Goal: Task Accomplishment & Management: Manage account settings

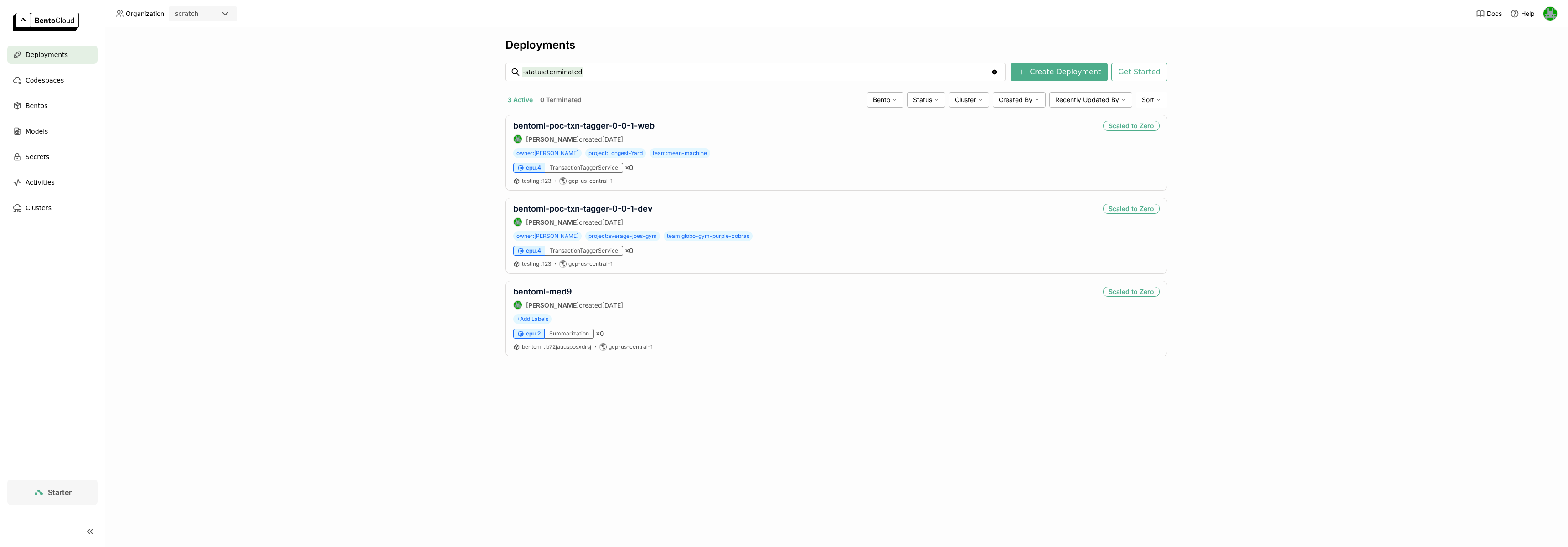
click at [224, 16] on icon at bounding box center [226, 14] width 11 height 11
click at [212, 54] on div "wayflyer-prod" at bounding box center [202, 58] width 54 height 9
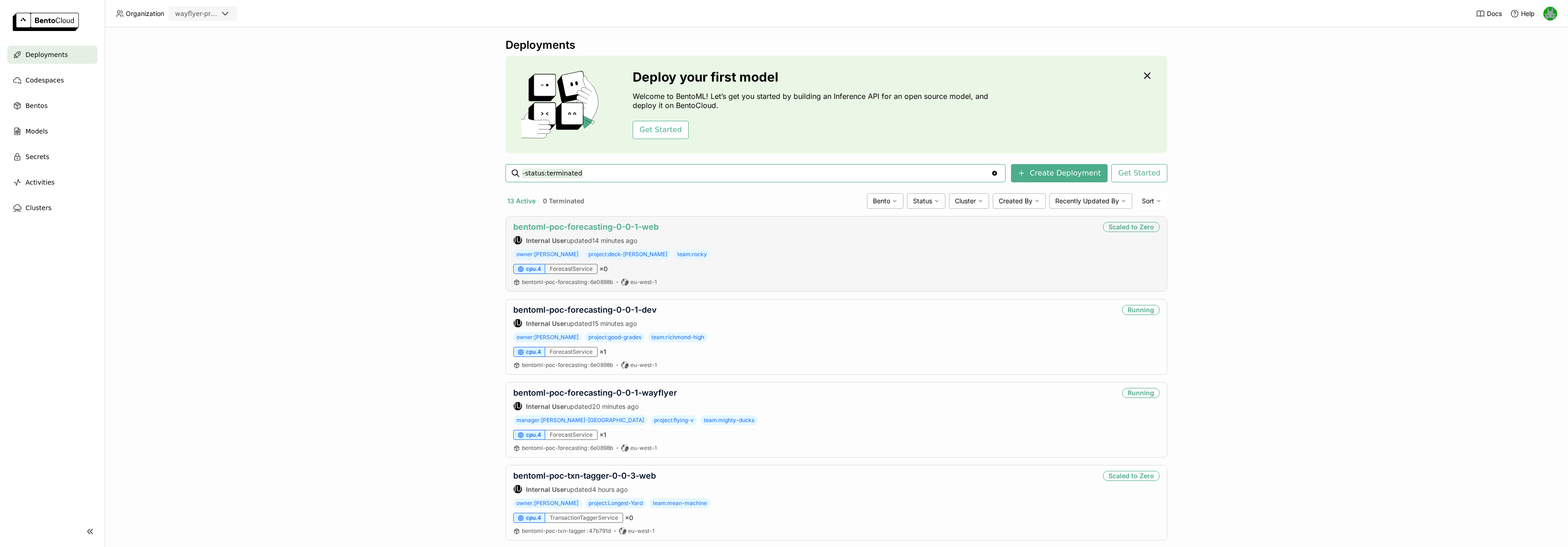
click at [589, 229] on link "bentoml-poc-forecasting-0-0-1-web" at bounding box center [586, 226] width 145 height 9
click at [630, 389] on link "bentoml-poc-forecasting-0-0-1-wayflyer" at bounding box center [595, 392] width 164 height 9
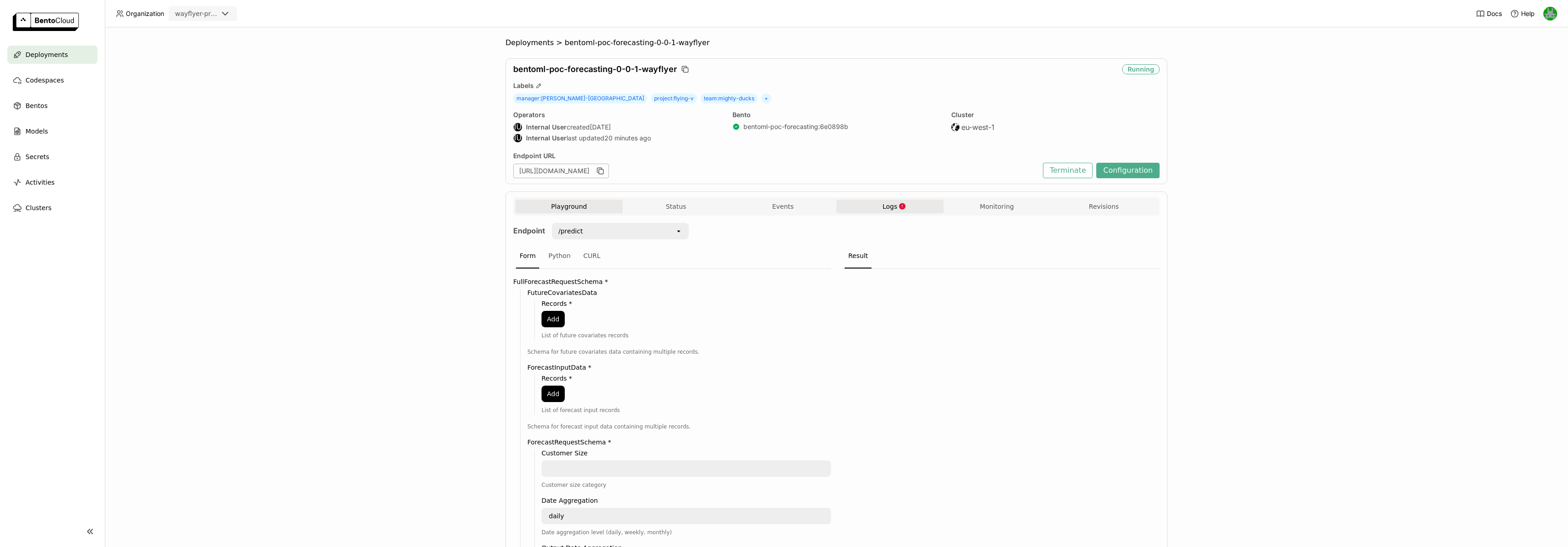
click at [877, 206] on button "Logs" at bounding box center [890, 207] width 107 height 14
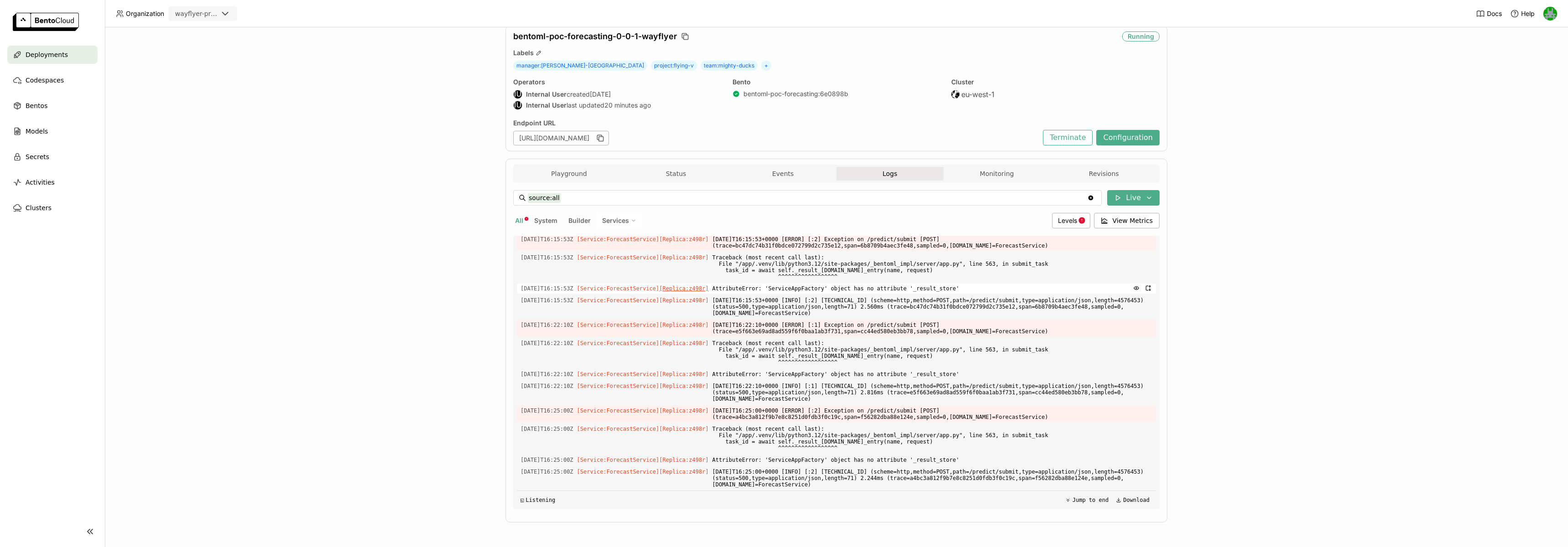
scroll to position [2678, 0]
click at [812, 460] on span "AttributeError: 'ServiceAppFactory' object has no attribute '_result_store'" at bounding box center [933, 460] width 440 height 10
click at [819, 460] on span "AttributeError: 'ServiceAppFactory' object has no attribute '_result_store'" at bounding box center [933, 460] width 440 height 10
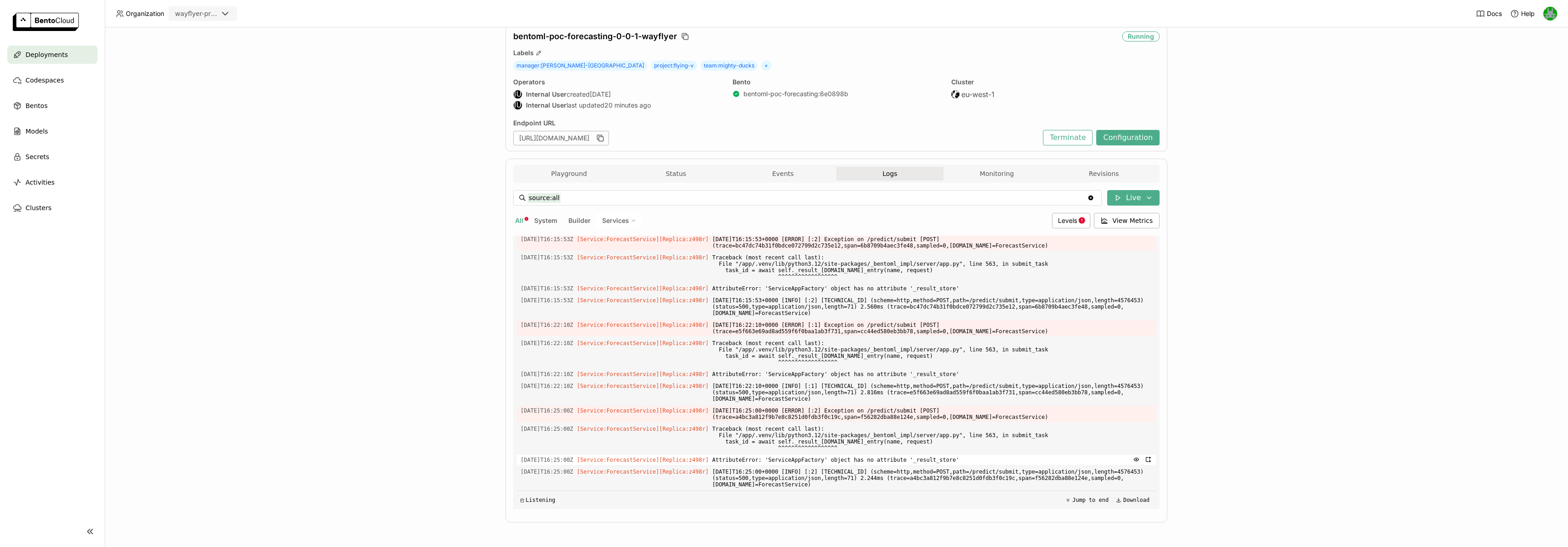
click at [877, 460] on span "AttributeError: 'ServiceAppFactory' object has no attribute '_result_store'" at bounding box center [933, 460] width 440 height 10
click at [903, 460] on span "AttributeError: 'ServiceAppFactory' object has no attribute '_result_store'" at bounding box center [933, 460] width 440 height 10
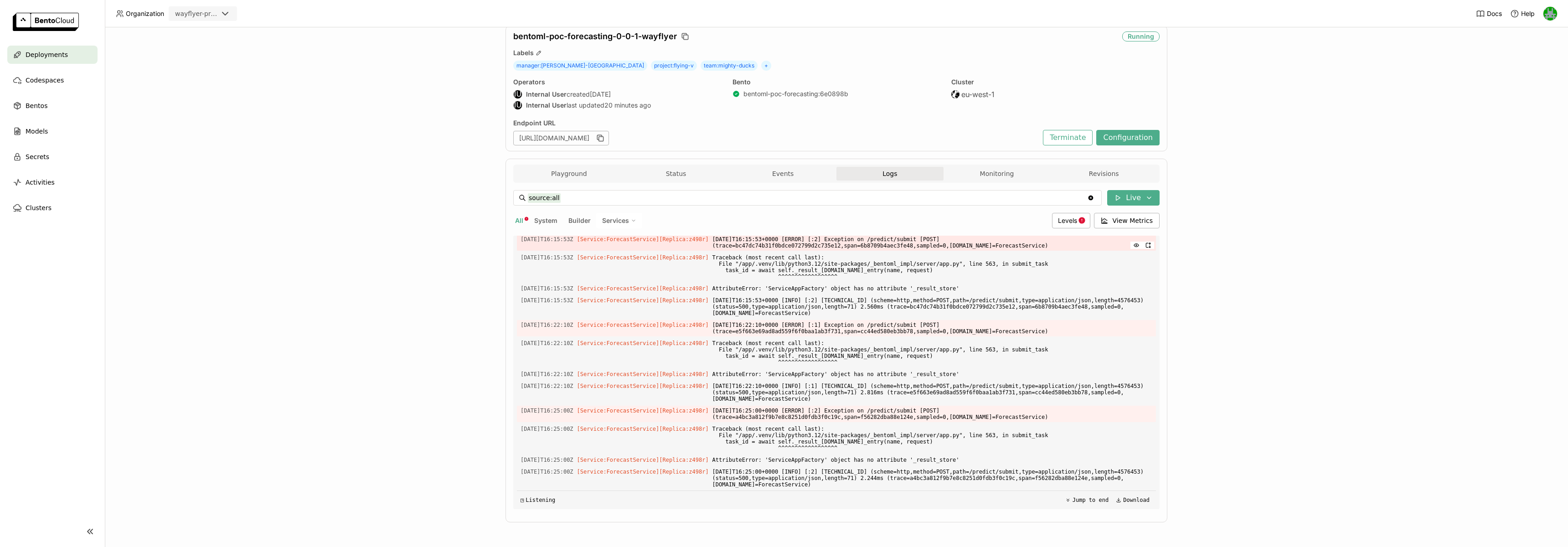
click at [909, 250] on span "[DATE]T16:15:53+0000 [ERROR] [:2] Exception on /predict/submit [POST] (trace=bc…" at bounding box center [933, 242] width 440 height 16
click at [933, 250] on span "[DATE]T16:15:53+0000 [ERROR] [:2] Exception on /predict/submit [POST] (trace=bc…" at bounding box center [933, 242] width 440 height 16
click at [887, 282] on span "Traceback (most recent call last): File "/app/.venv/lib/python3.12/site-package…" at bounding box center [933, 267] width 440 height 29
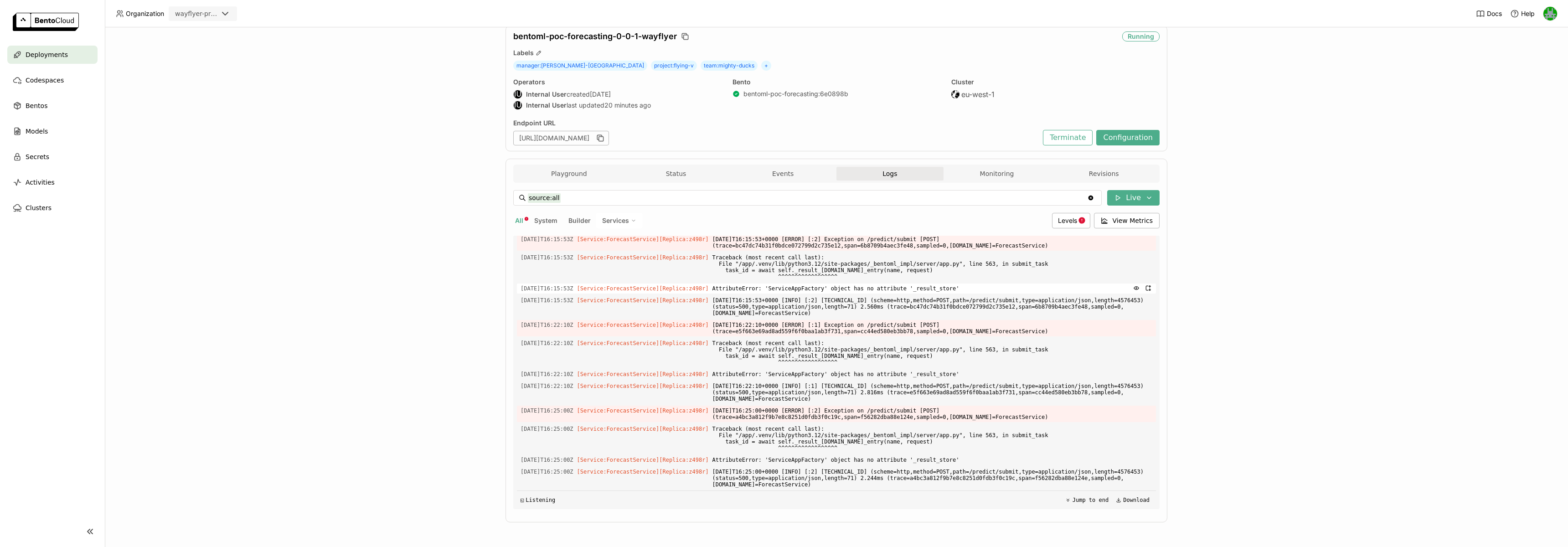
scroll to position [2678, 0]
drag, startPoint x: 726, startPoint y: 460, endPoint x: 975, endPoint y: 460, distance: 249.0
click at [975, 460] on span "AttributeError: 'ServiceAppFactory' object has no attribute '_result_store'" at bounding box center [933, 460] width 440 height 10
copy span "AttributeError: 'ServiceAppFactory' object has no attribute '_result_store'"
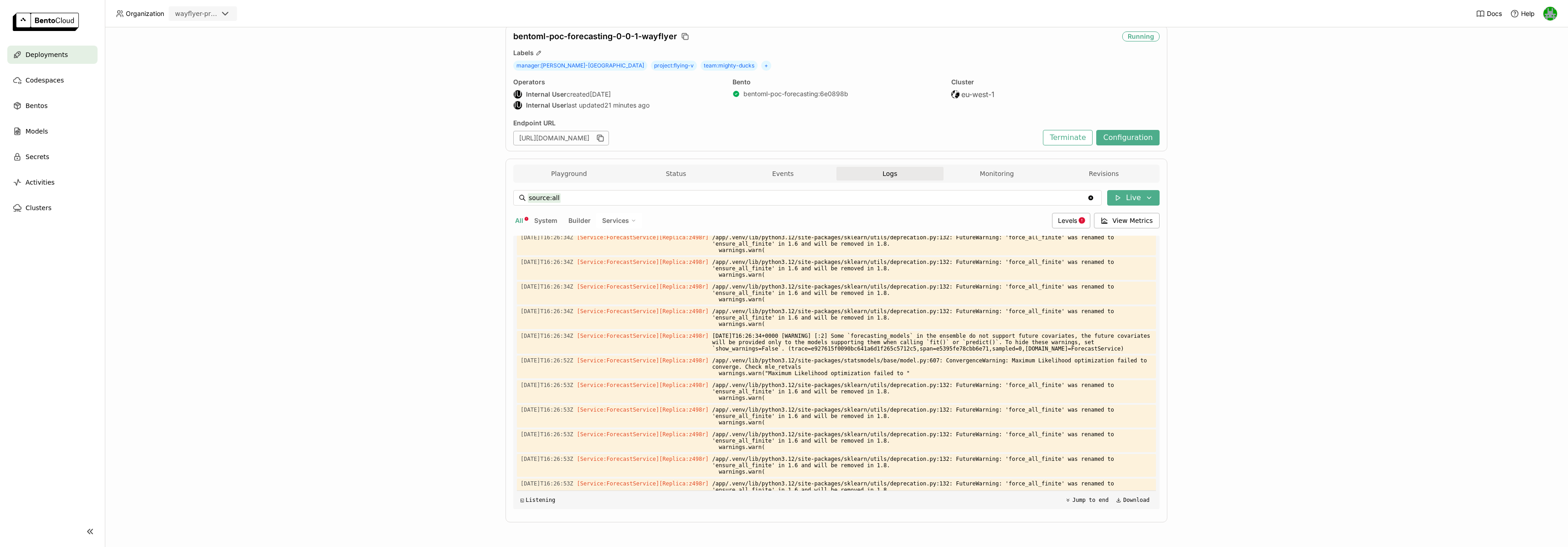
scroll to position [2813, 0]
click at [804, 152] on span "AttributeError: 'ServiceAppFactory' object has no attribute '_result_store'" at bounding box center [933, 147] width 440 height 10
click at [881, 152] on span "AttributeError: 'ServiceAppFactory' object has no attribute '_result_store'" at bounding box center [933, 147] width 440 height 10
drag, startPoint x: 971, startPoint y: 326, endPoint x: 726, endPoint y: 326, distance: 245.0
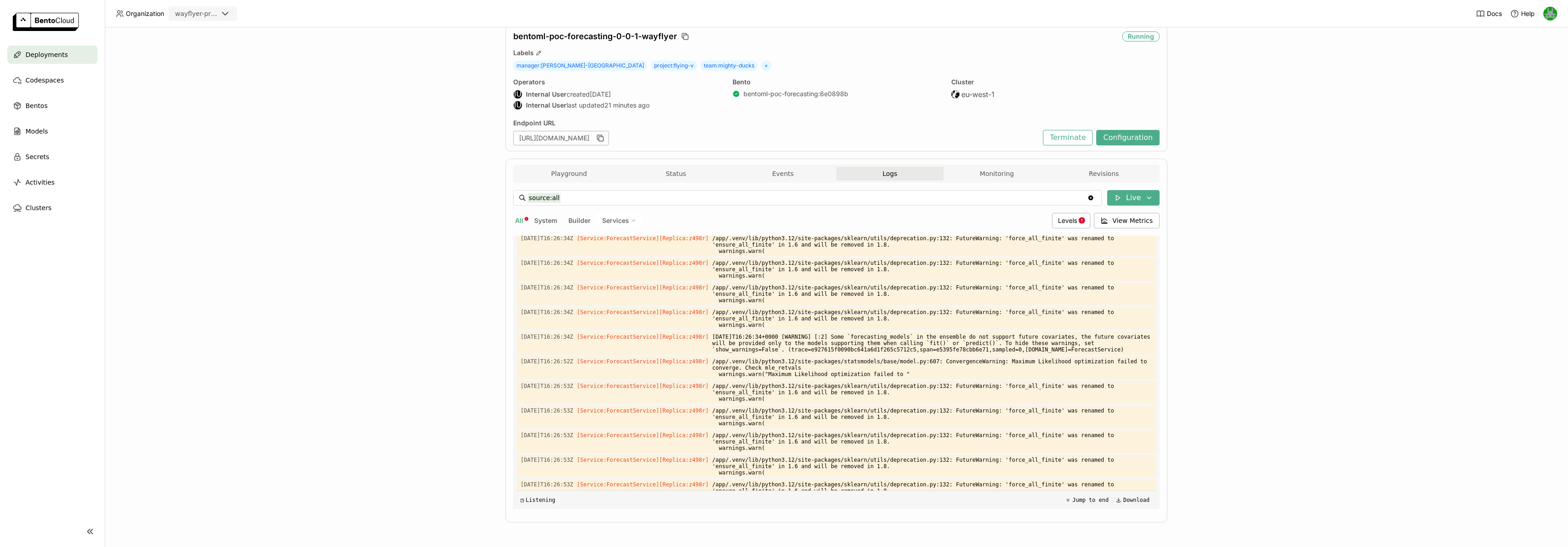
click at [726, 152] on span "AttributeError: 'ServiceAppFactory' object has no attribute '_result_store'" at bounding box center [933, 147] width 440 height 10
copy span "AttributeError: 'ServiceAppFactory' object has no attribute '_result_store'"
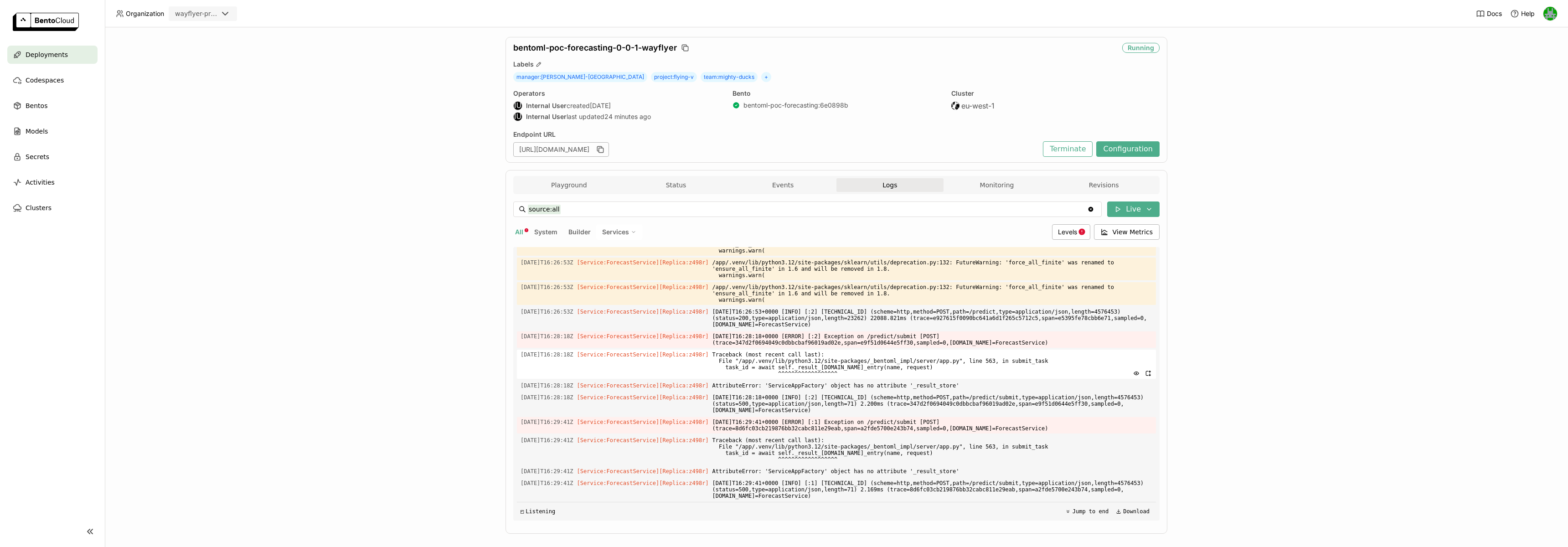
scroll to position [33, 0]
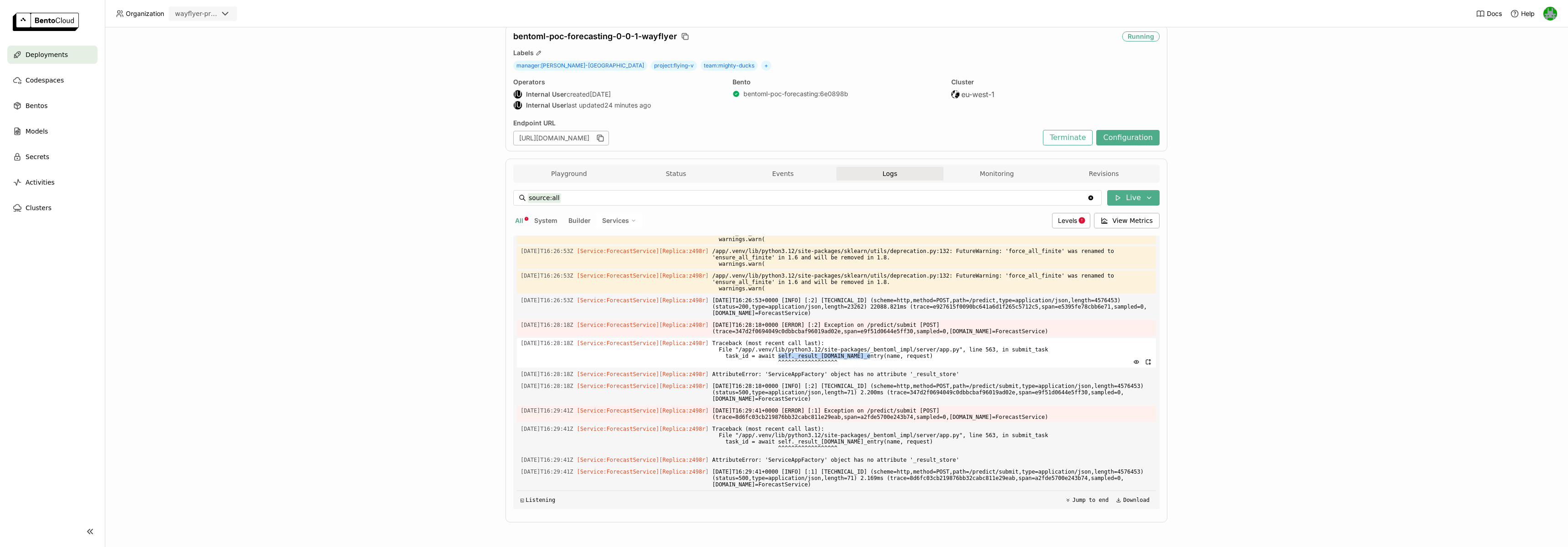
drag, startPoint x: 792, startPoint y: 356, endPoint x: 881, endPoint y: 356, distance: 89.0
click at [883, 354] on span "Traceback (most recent call last): File "/app/.venv/lib/python3.12/site-package…" at bounding box center [933, 353] width 440 height 29
copy span "self._result_[DOMAIN_NAME]_entry"
click at [761, 172] on button "Events" at bounding box center [783, 174] width 107 height 14
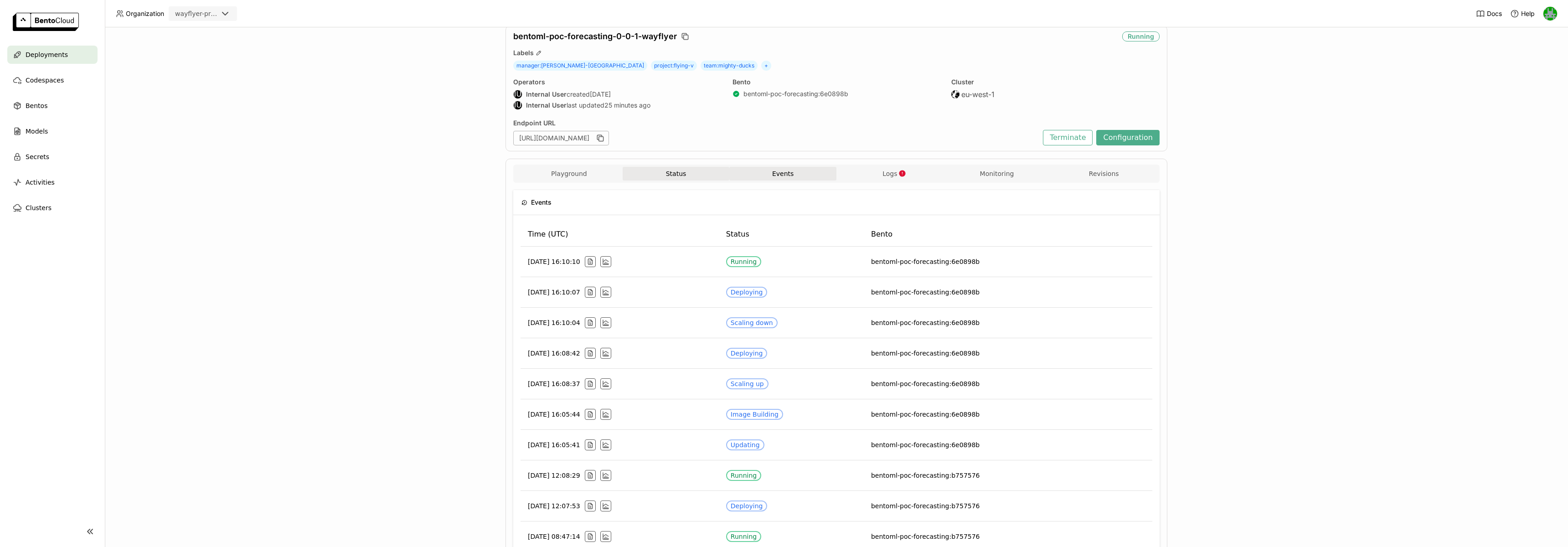
click at [667, 167] on button "Status" at bounding box center [677, 174] width 107 height 14
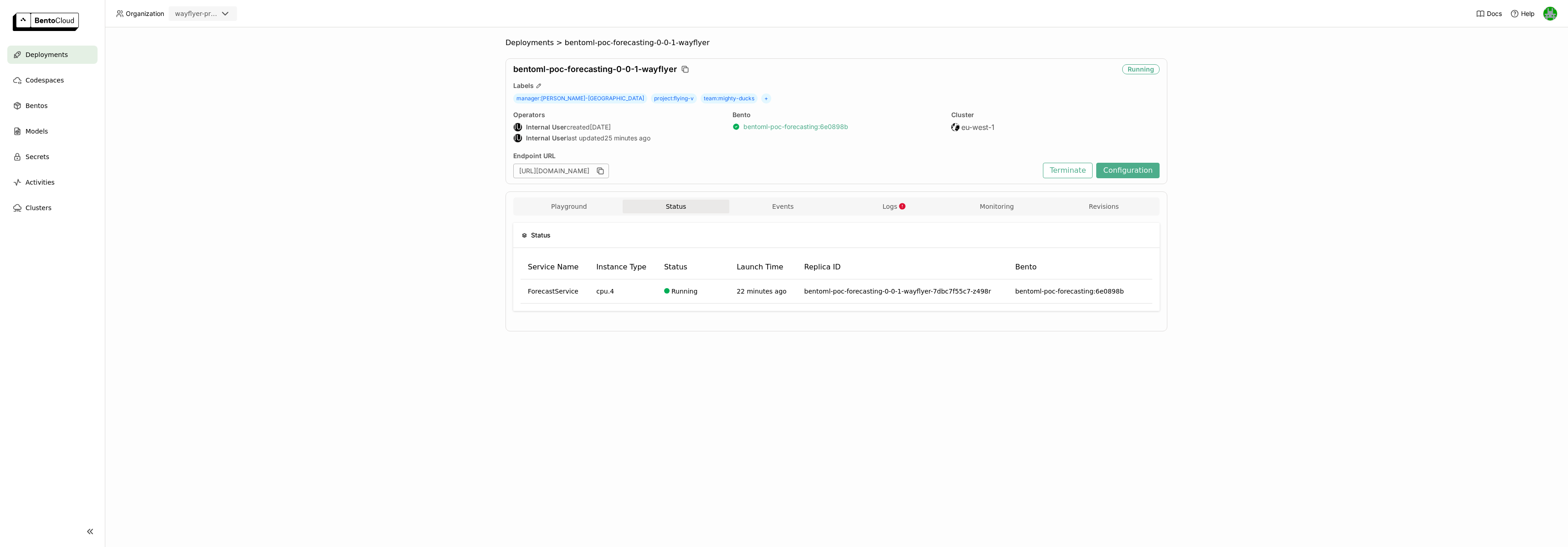
click at [819, 123] on link "bentoml-poc-forecasting : 6e0898b" at bounding box center [796, 126] width 105 height 8
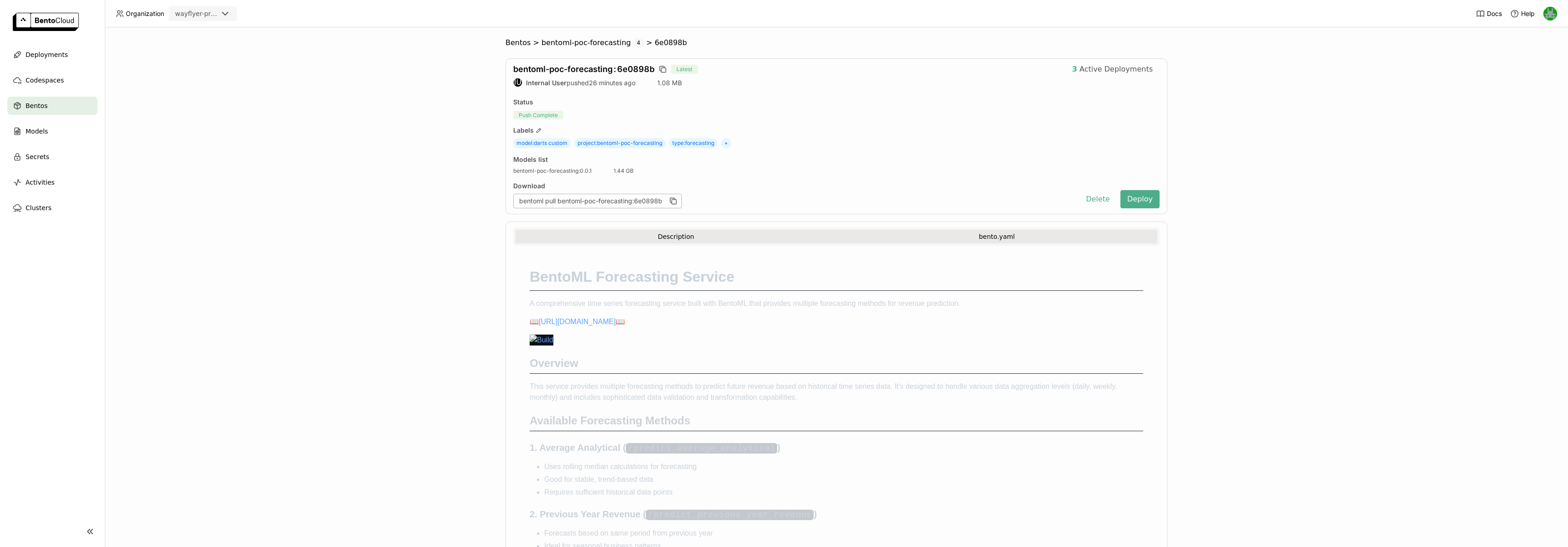
click at [954, 240] on button "bento.yaml" at bounding box center [997, 237] width 321 height 14
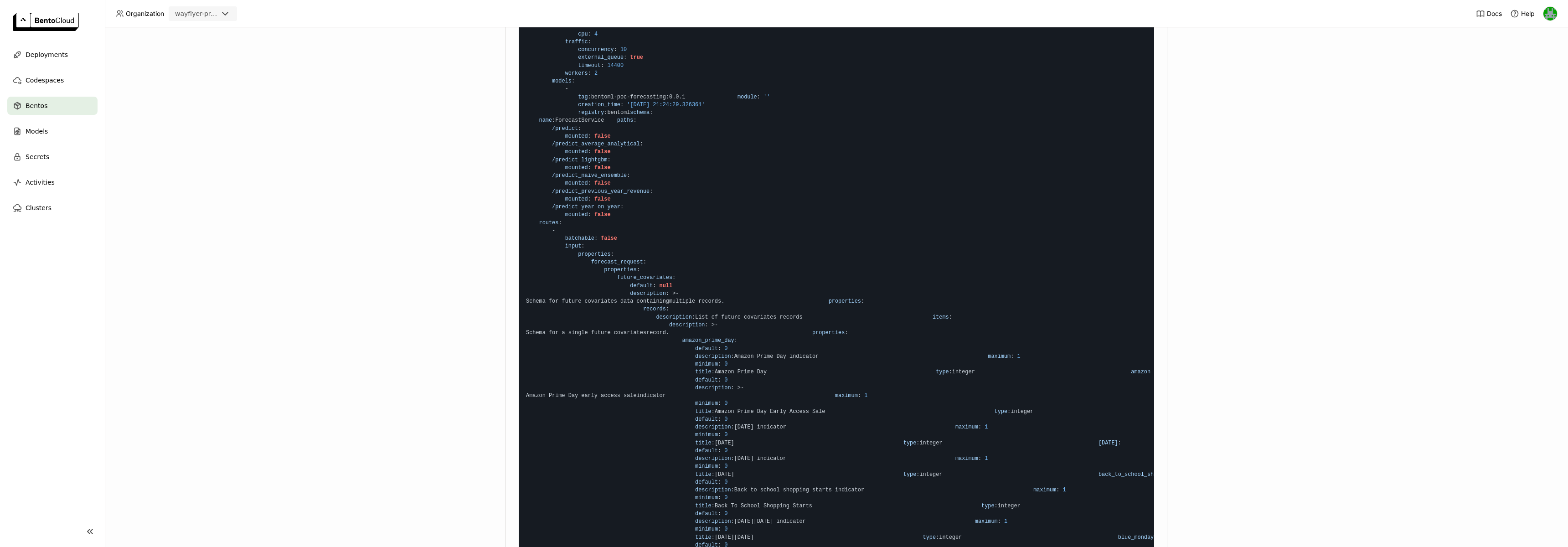
scroll to position [359, 0]
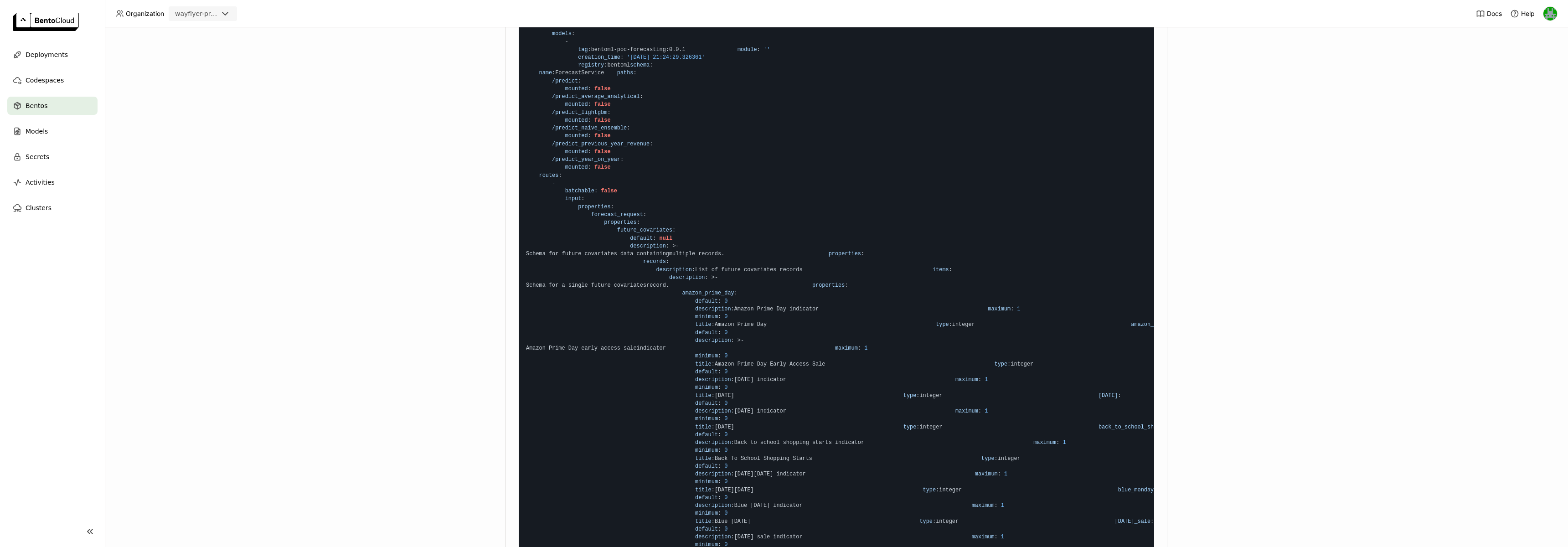
click at [571, 84] on span "/predict" at bounding box center [565, 81] width 26 height 6
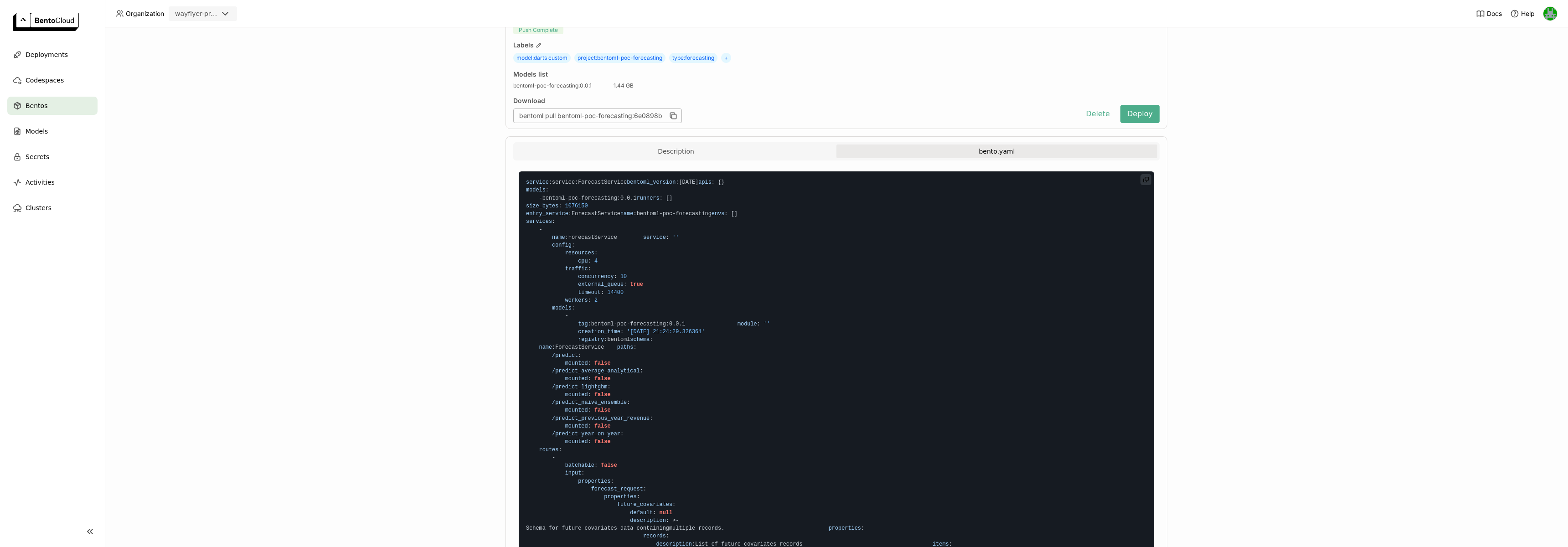
scroll to position [0, 0]
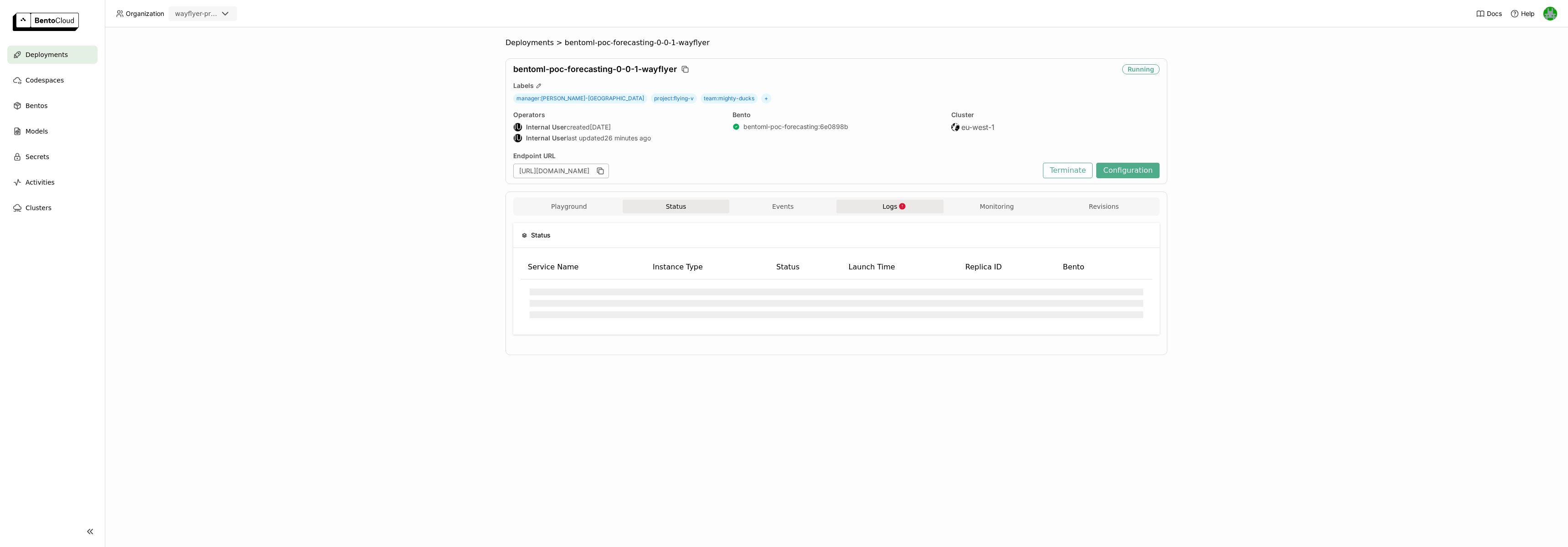
click at [888, 213] on button "Logs" at bounding box center [890, 207] width 107 height 14
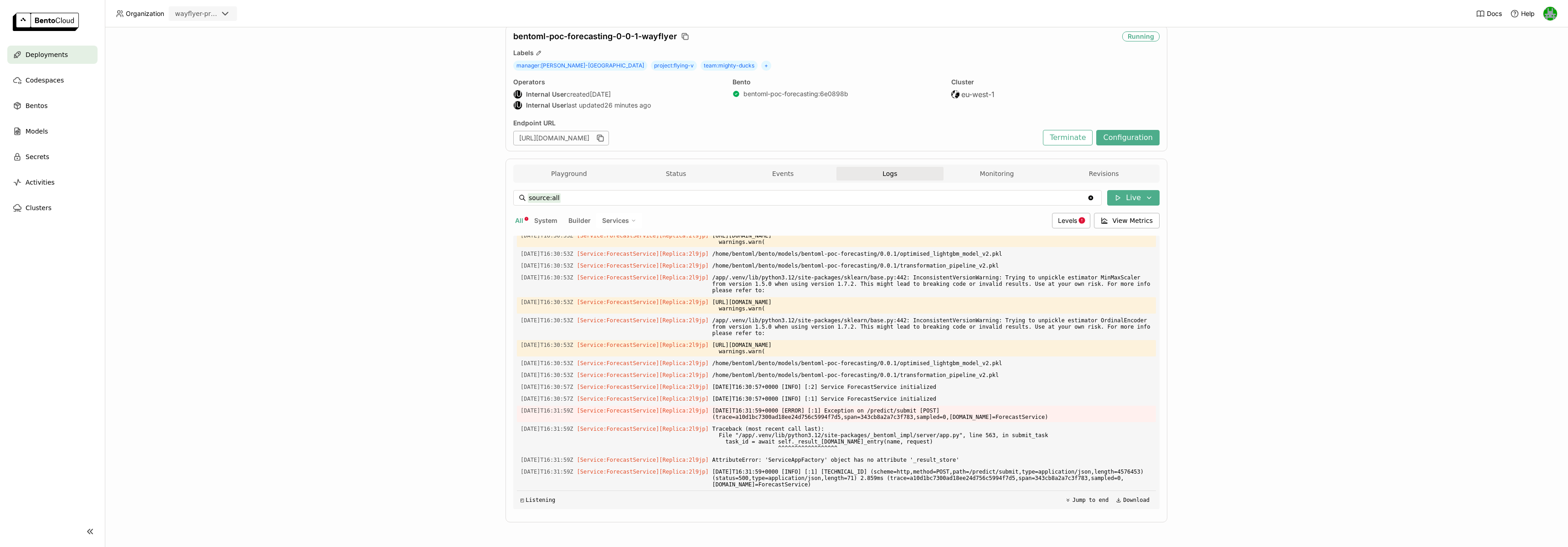
scroll to position [2005, 0]
click at [1076, 181] on div "Playground Status Events Logs Monitoring Revisions" at bounding box center [837, 175] width 642 height 16
click at [1006, 176] on button "Monitoring" at bounding box center [997, 174] width 107 height 14
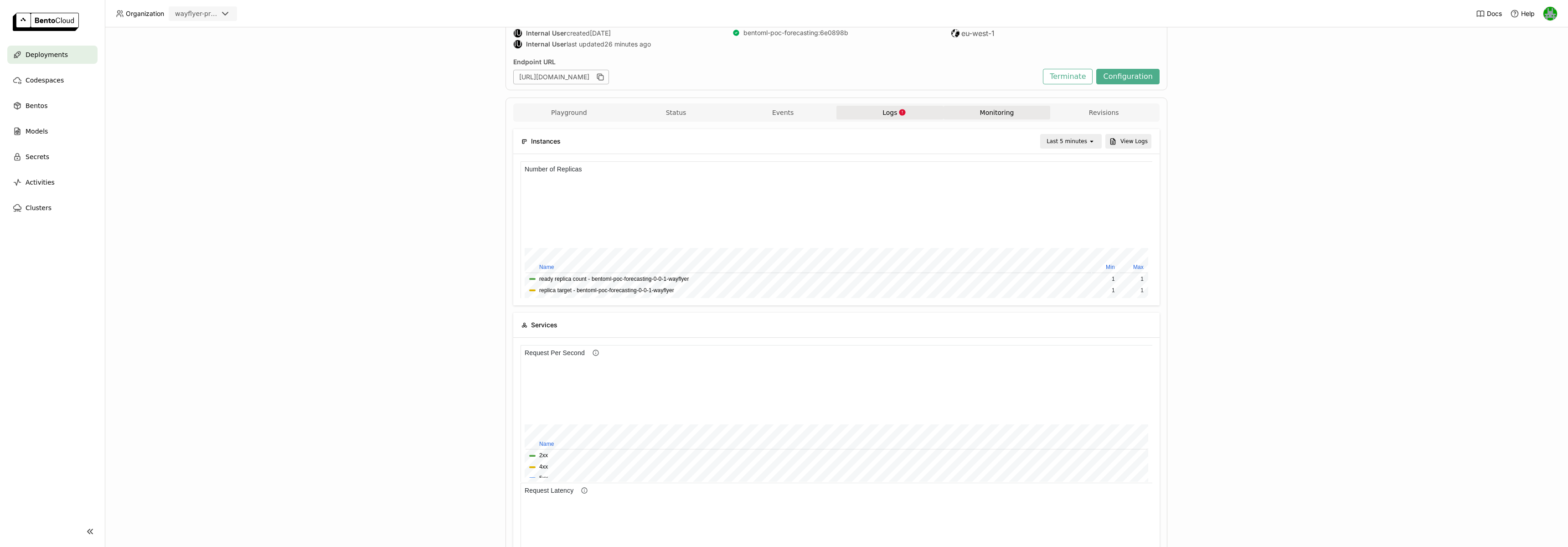
click at [912, 112] on button "Logs" at bounding box center [890, 113] width 107 height 14
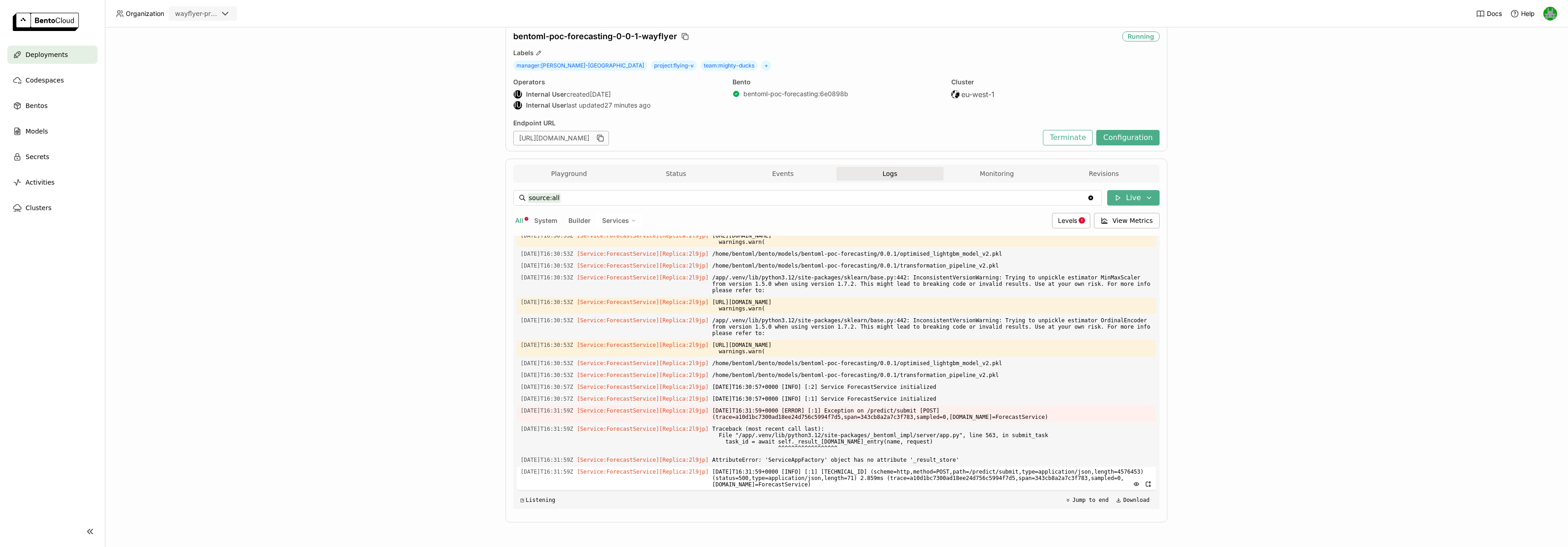
drag, startPoint x: 725, startPoint y: 408, endPoint x: 1096, endPoint y: 485, distance: 378.9
click at [1096, 485] on div "Load older logs [DATE]T16:26:34Z [Service:ForecastService] [Replica: z498r ] /a…" at bounding box center [837, 372] width 639 height 274
click at [875, 421] on span "[DATE]T16:31:59+0000 [ERROR] [:1] Exception on /predict/submit [POST] (trace=a1…" at bounding box center [933, 414] width 440 height 16
drag, startPoint x: 726, startPoint y: 411, endPoint x: 1093, endPoint y: 482, distance: 373.8
click at [1093, 482] on div "Load older logs [DATE]T16:26:34Z [Service:ForecastService] [Replica: z498r ] /a…" at bounding box center [837, 372] width 639 height 274
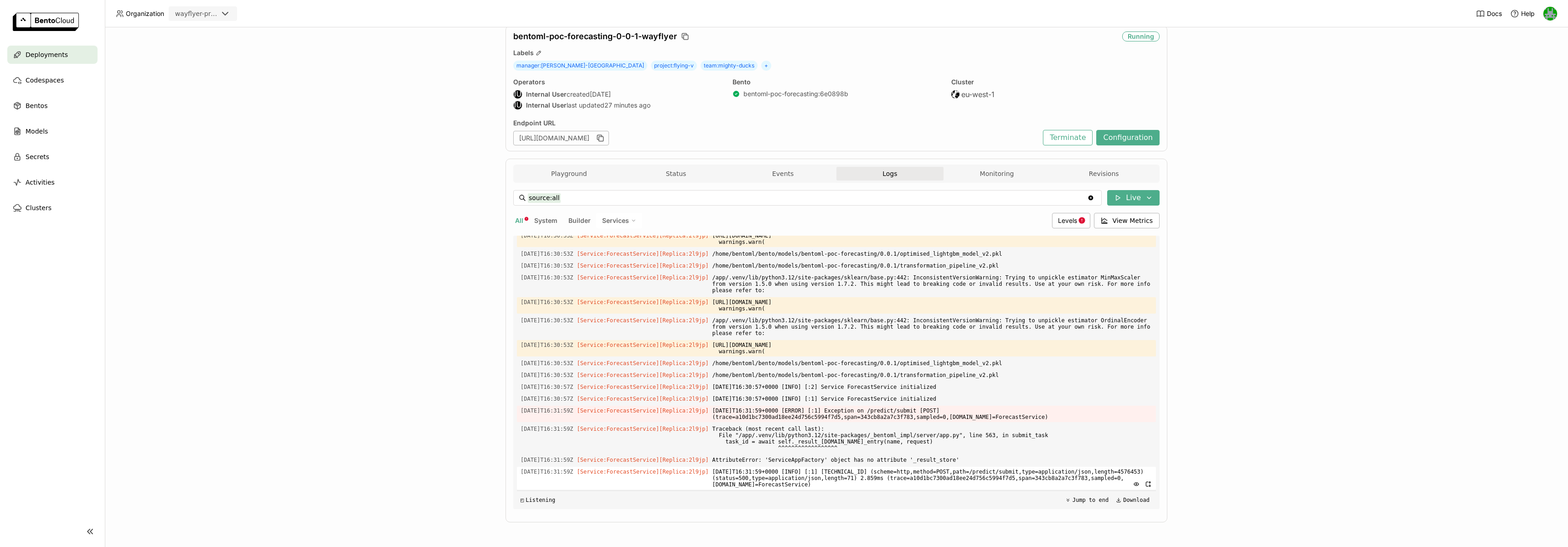
copy div "[DATE]T16:31:59+0000 [ERROR] [:1] Exception on /predict/submit [POST] (trace=a1…"
click at [1062, 137] on button "Terminate" at bounding box center [1068, 138] width 50 height 16
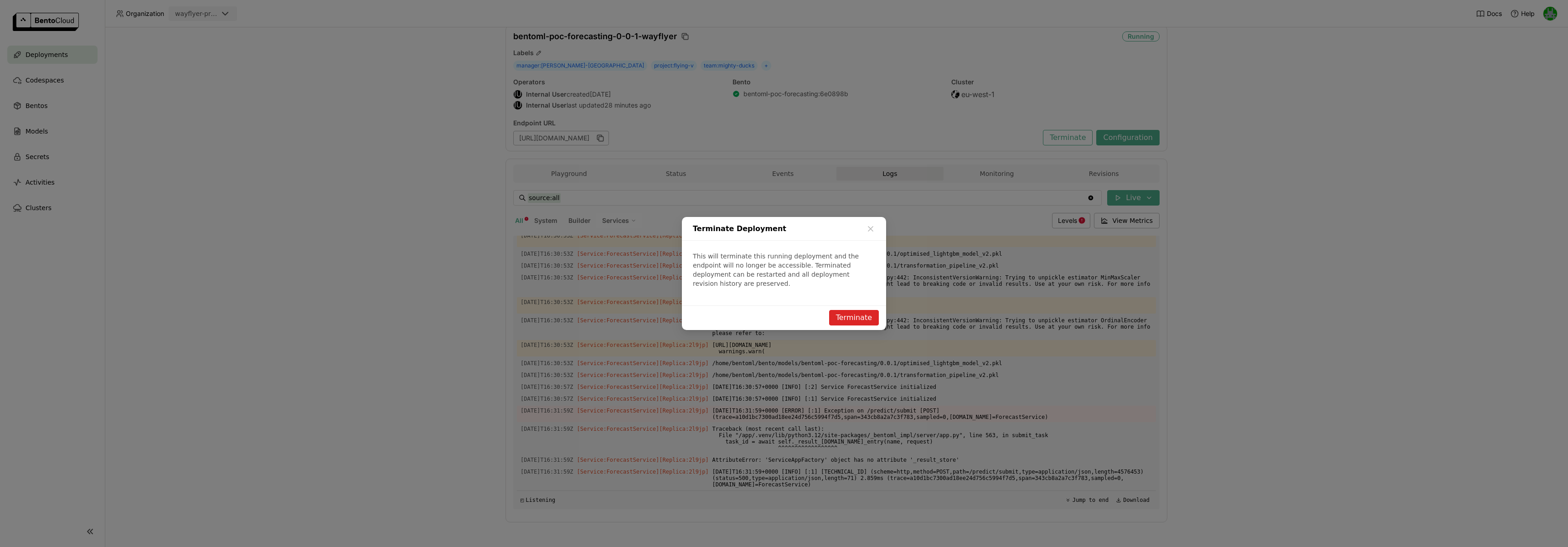
click at [855, 312] on button "Terminate" at bounding box center [854, 318] width 50 height 16
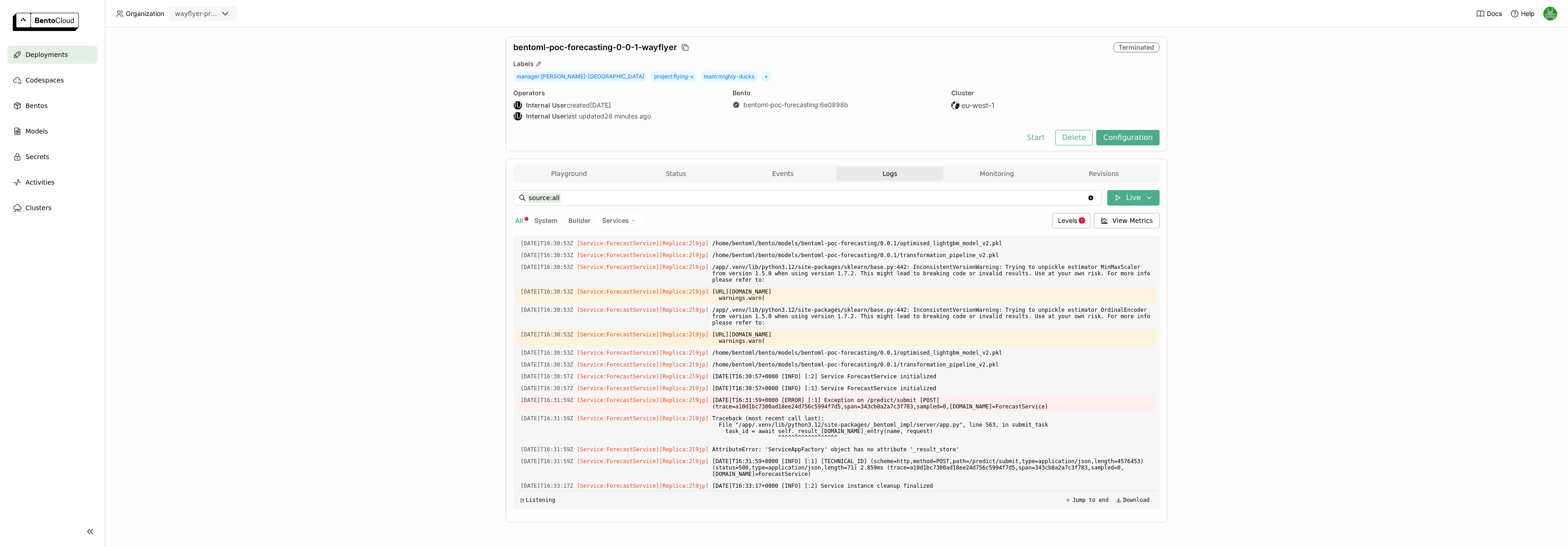
scroll to position [1881, 0]
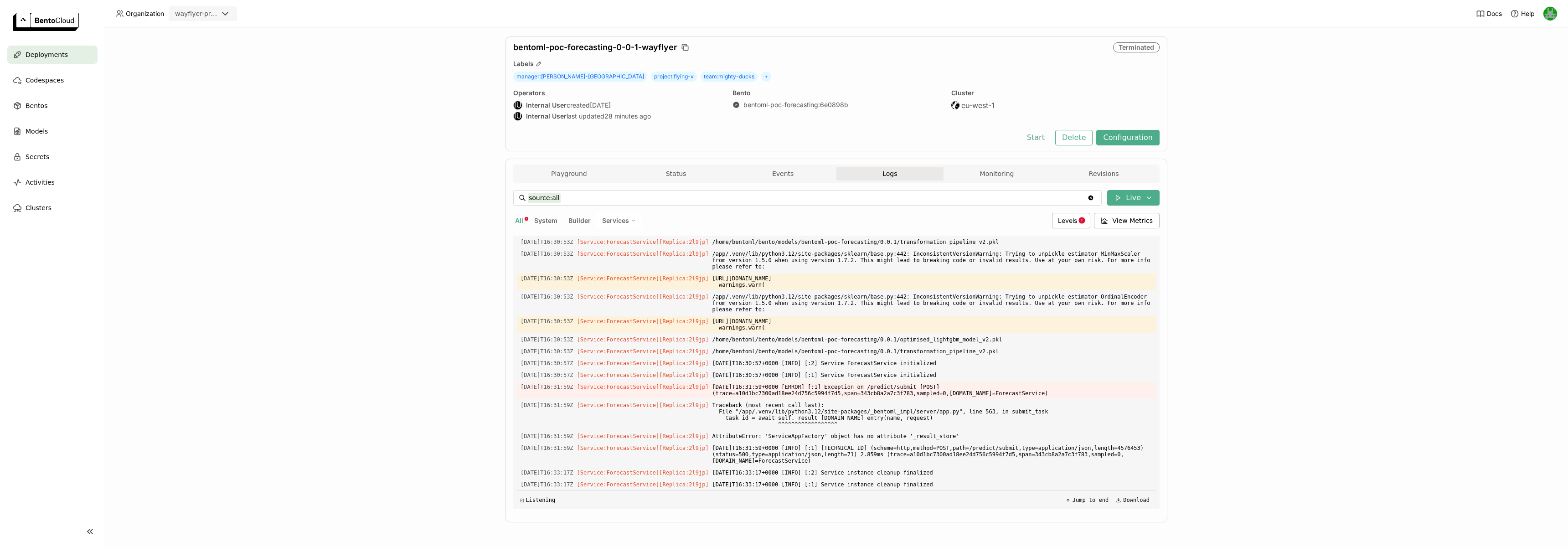
click at [1052, 137] on button "Start" at bounding box center [1036, 138] width 31 height 16
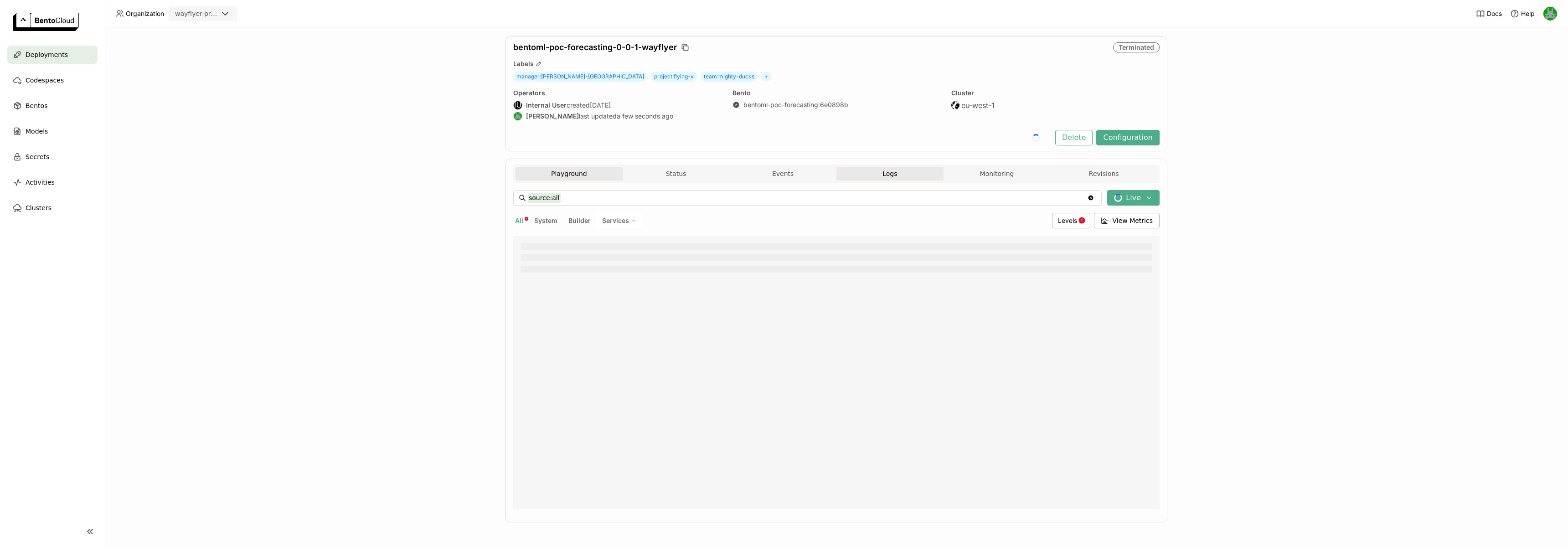
click at [579, 178] on button "Playground" at bounding box center [569, 174] width 107 height 14
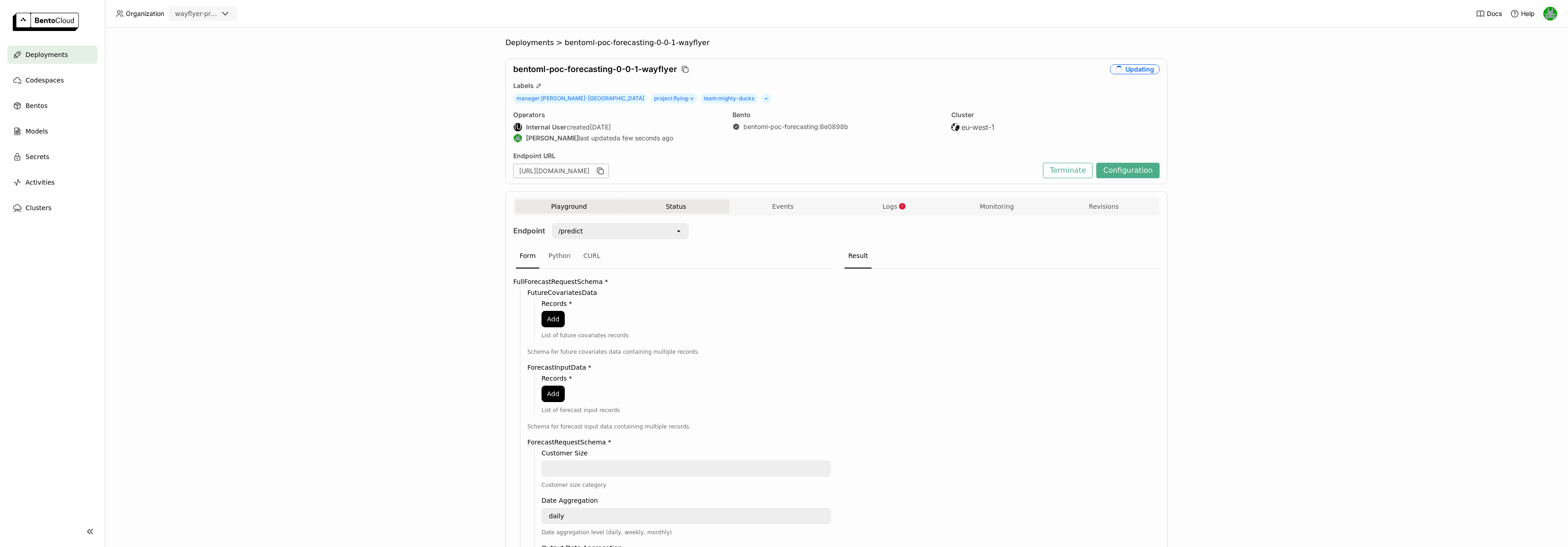
click at [684, 200] on button "Status" at bounding box center [677, 207] width 107 height 14
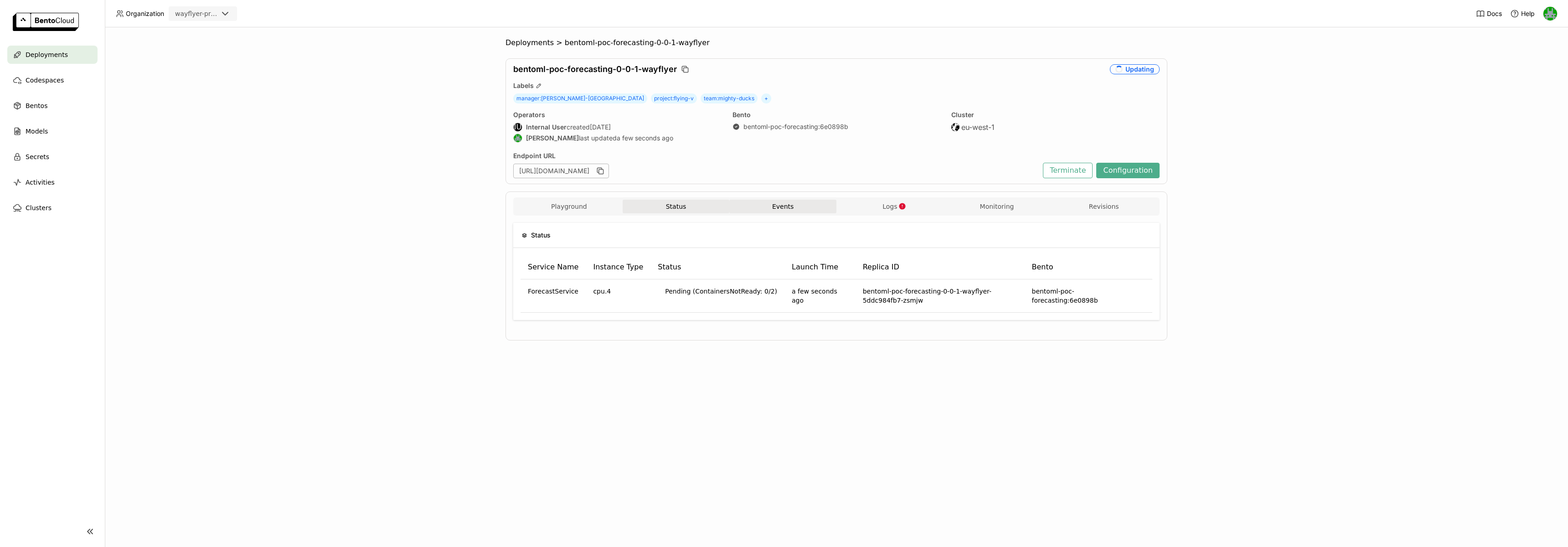
click at [774, 205] on button "Events" at bounding box center [783, 207] width 107 height 14
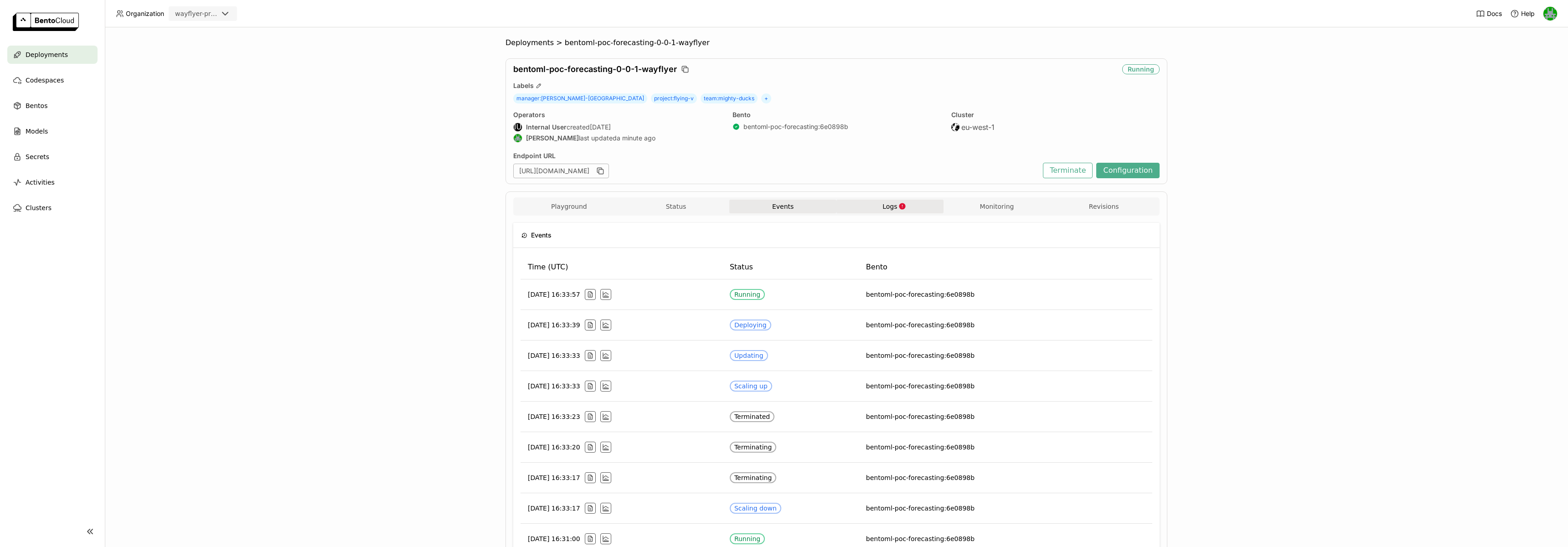
click at [856, 206] on button "Logs" at bounding box center [890, 207] width 107 height 14
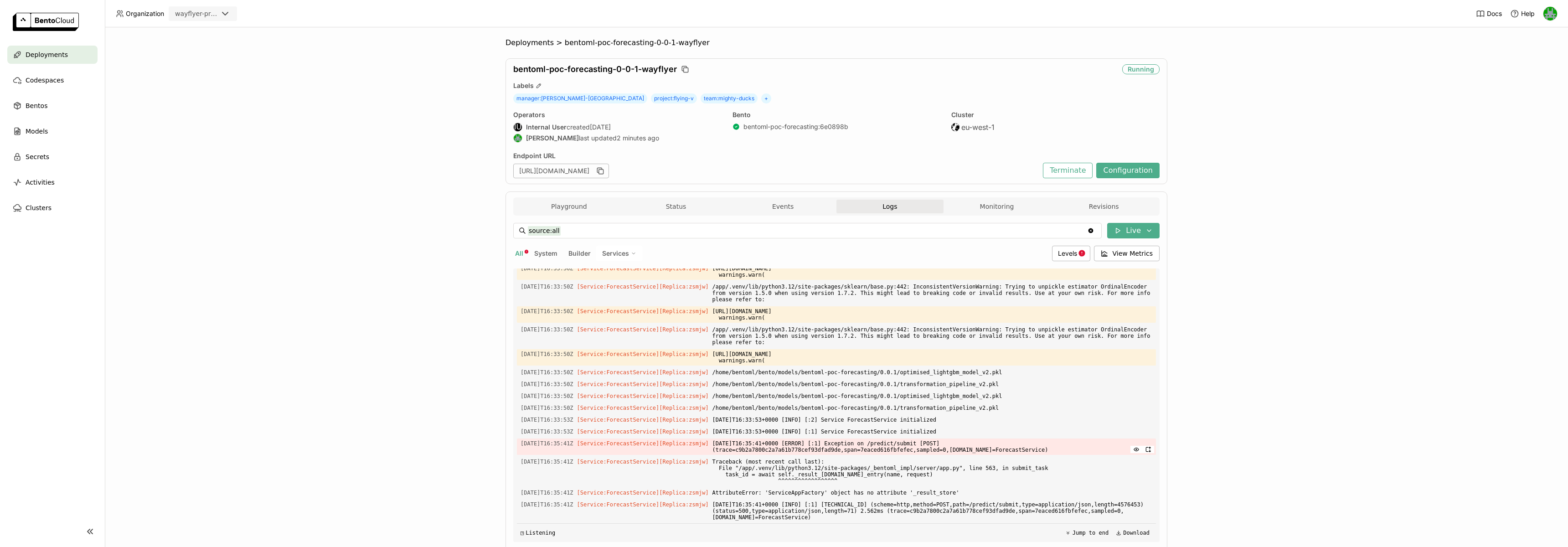
scroll to position [33, 0]
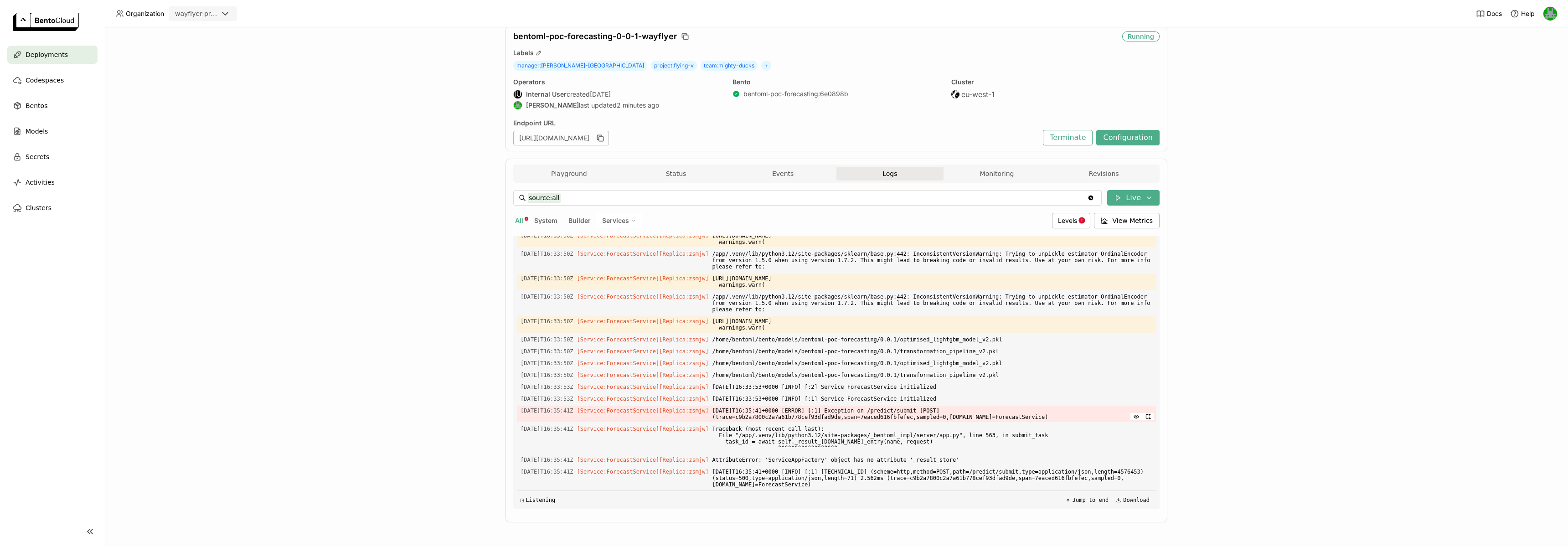
drag, startPoint x: 1088, startPoint y: 483, endPoint x: 807, endPoint y: 409, distance: 290.6
click at [807, 409] on div "Load older logs [DATE]T16:26:53Z [Service:ForecastService] [Replica: z498r ] /a…" at bounding box center [837, 372] width 639 height 274
click at [873, 422] on span "[DATE]T16:35:41+0000 [ERROR] [:1] Exception on /predict/submit [POST] (trace=c9…" at bounding box center [933, 414] width 440 height 16
click at [827, 459] on span "AttributeError: 'ServiceAppFactory' object has no attribute '_result_store'" at bounding box center [933, 460] width 440 height 10
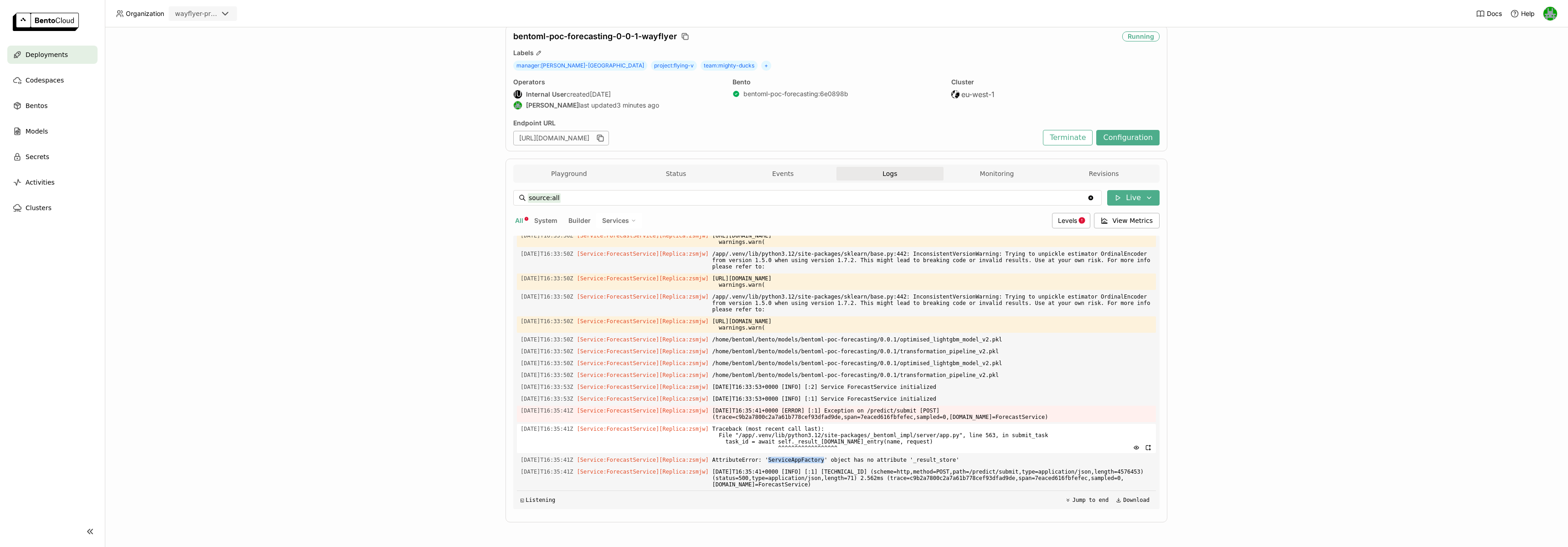
copy span "ServiceAppFactory"
click at [54, 50] on span "Deployments" at bounding box center [47, 55] width 42 height 11
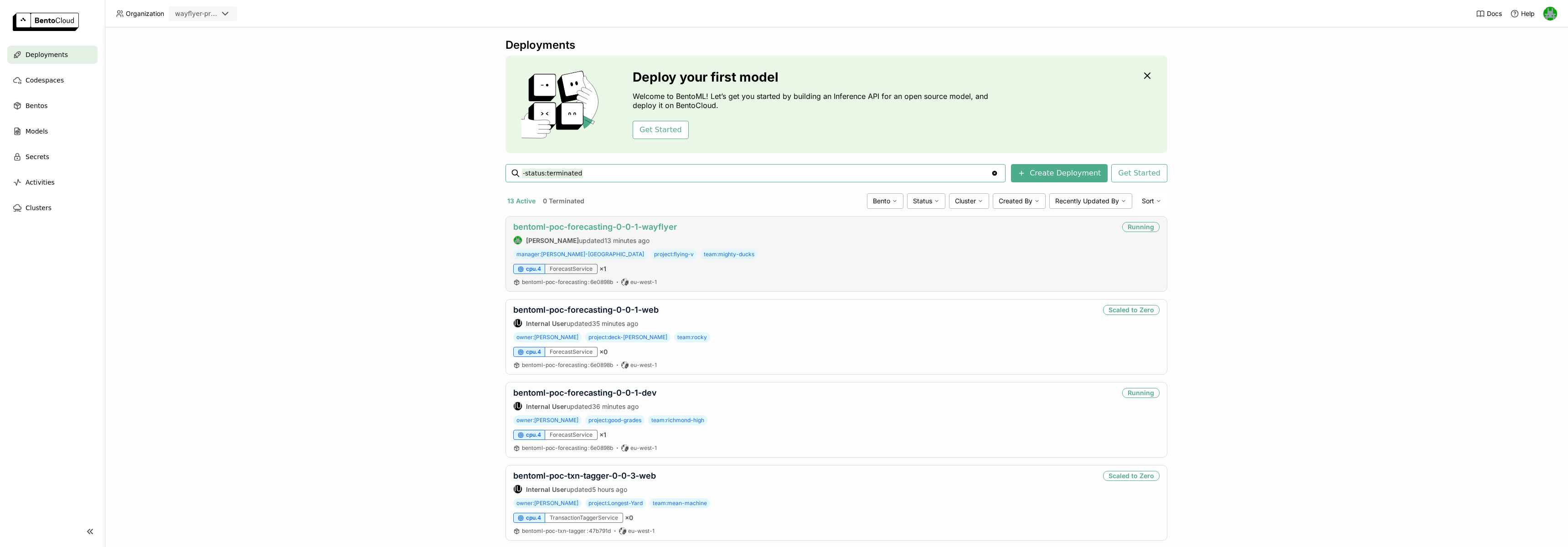
click at [630, 227] on link "bentoml-poc-forecasting-0-0-1-wayflyer" at bounding box center [595, 226] width 164 height 9
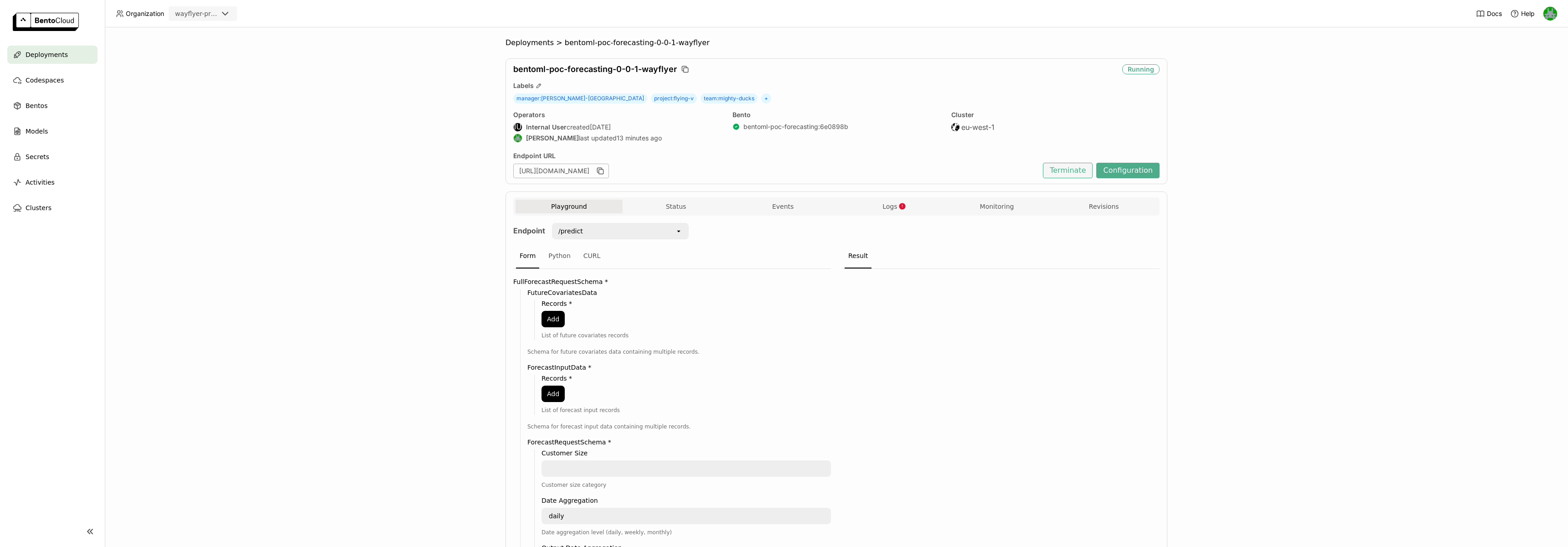
click at [1075, 172] on button "Terminate" at bounding box center [1068, 170] width 50 height 16
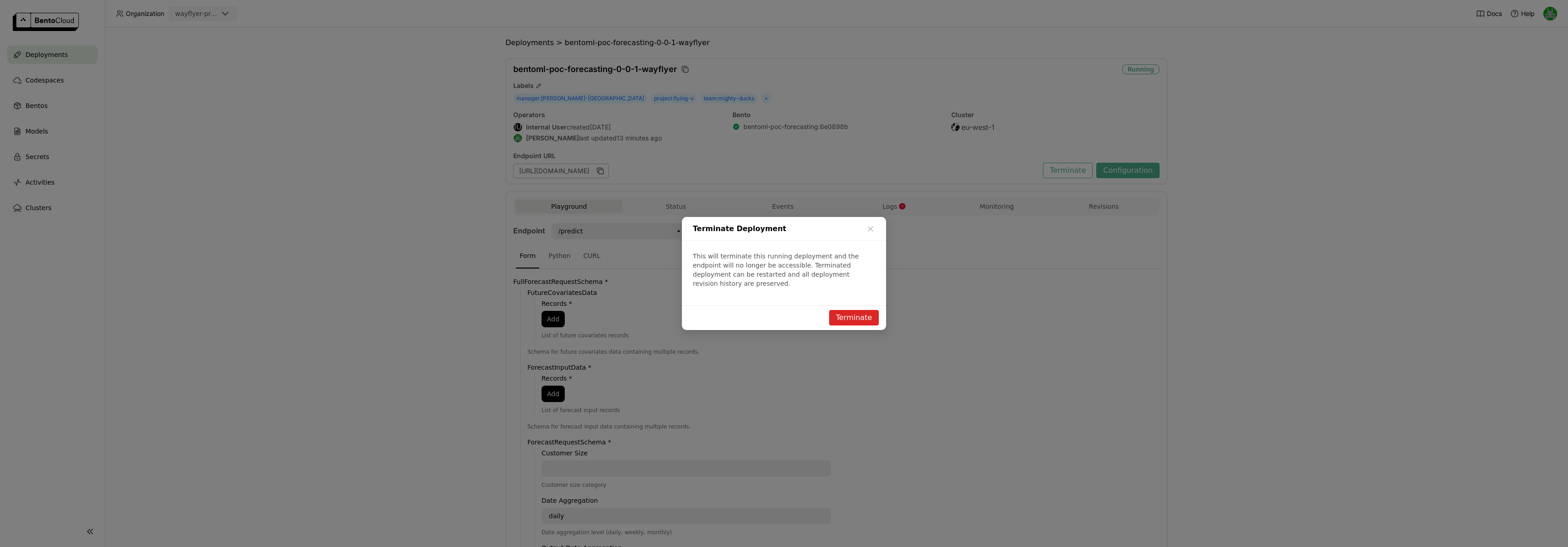
click at [861, 310] on button "Terminate" at bounding box center [854, 318] width 50 height 16
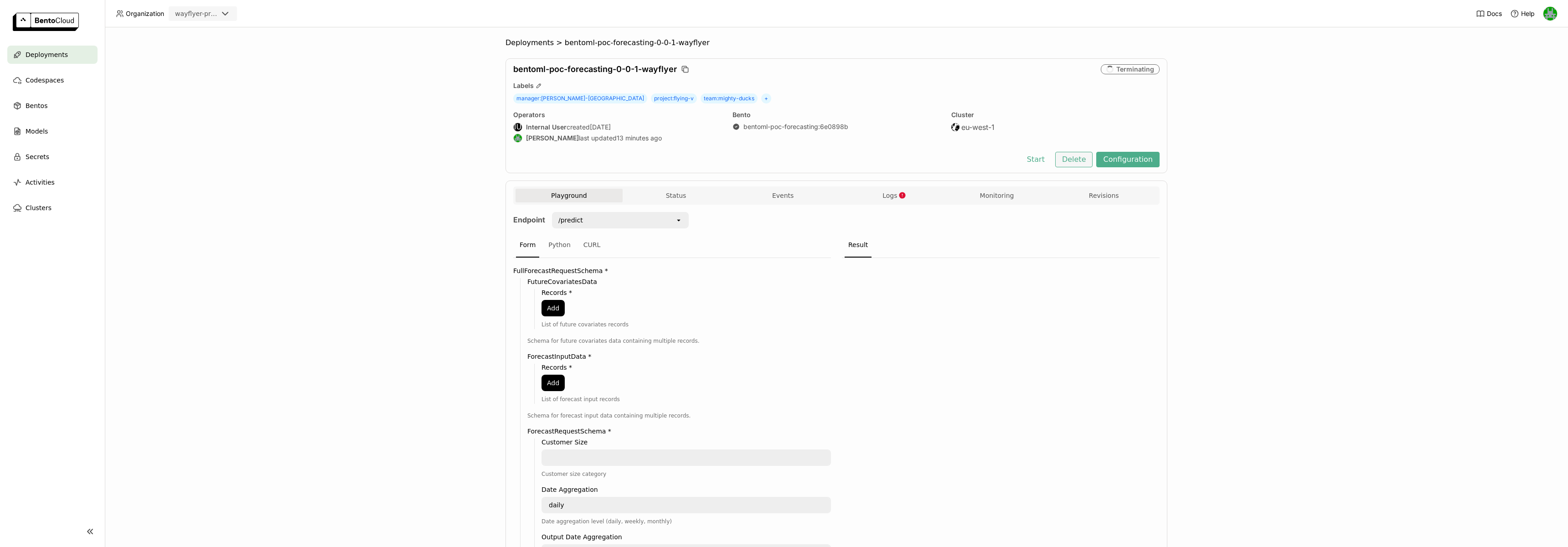
click at [1072, 163] on button "Delete" at bounding box center [1074, 159] width 38 height 16
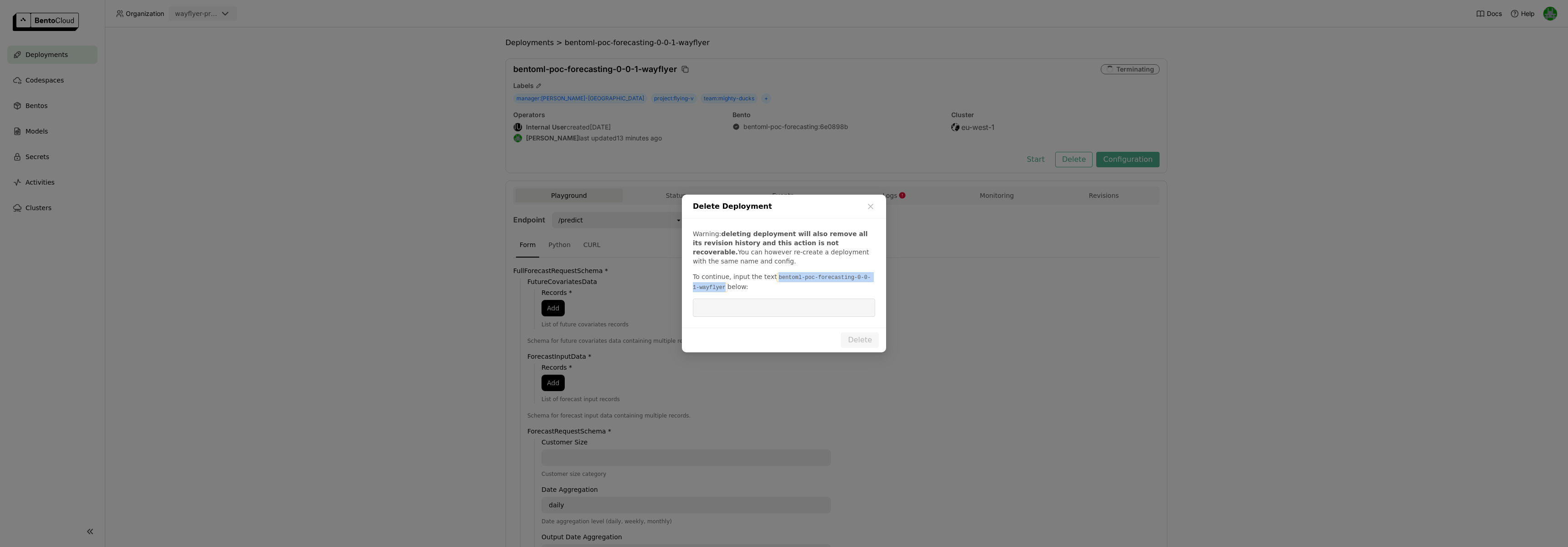
drag, startPoint x: 774, startPoint y: 275, endPoint x: 718, endPoint y: 287, distance: 57.3
click at [718, 287] on code "bentoml-poc-forecasting-0-0-1-wayflyer" at bounding box center [781, 282] width 178 height 19
copy code "bentoml-poc-forecasting-0-0-1-wayflyer"
click at [751, 304] on input "dialog" at bounding box center [784, 308] width 171 height 17
paste input "bentoml-poc-forecasting-0-0-1-wayflyer"
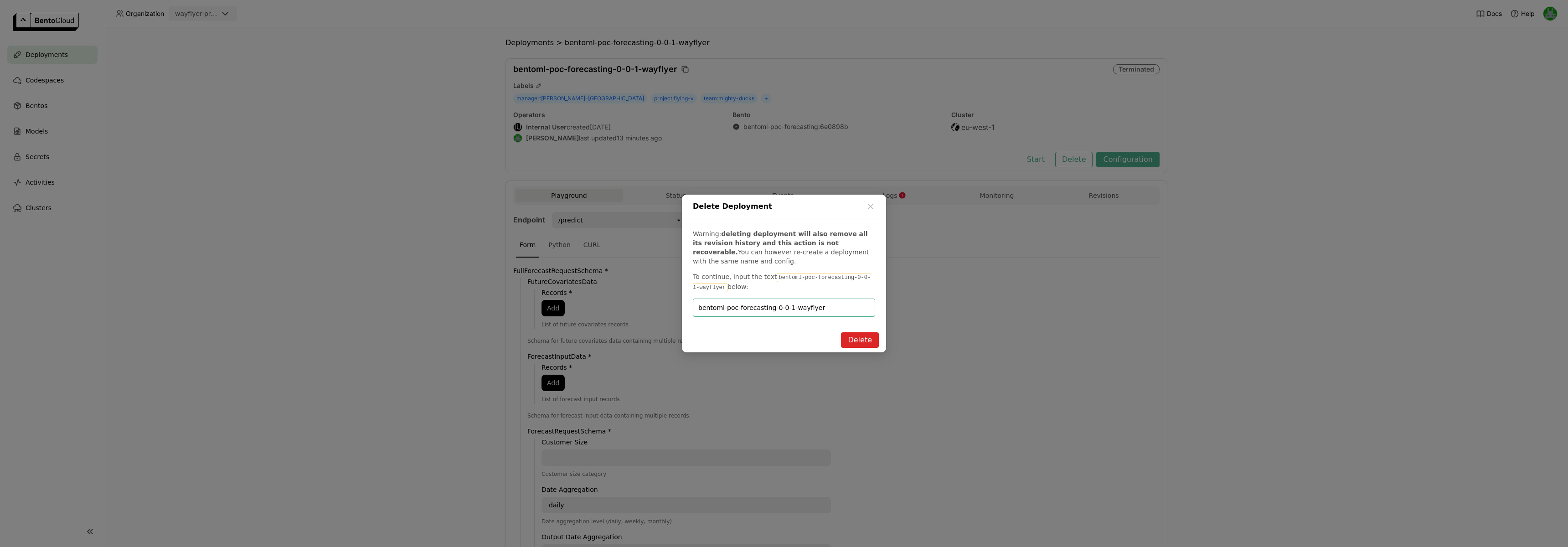
type input "bentoml-poc-forecasting-0-0-1-wayflyer"
click at [847, 337] on button "Delete" at bounding box center [860, 340] width 38 height 16
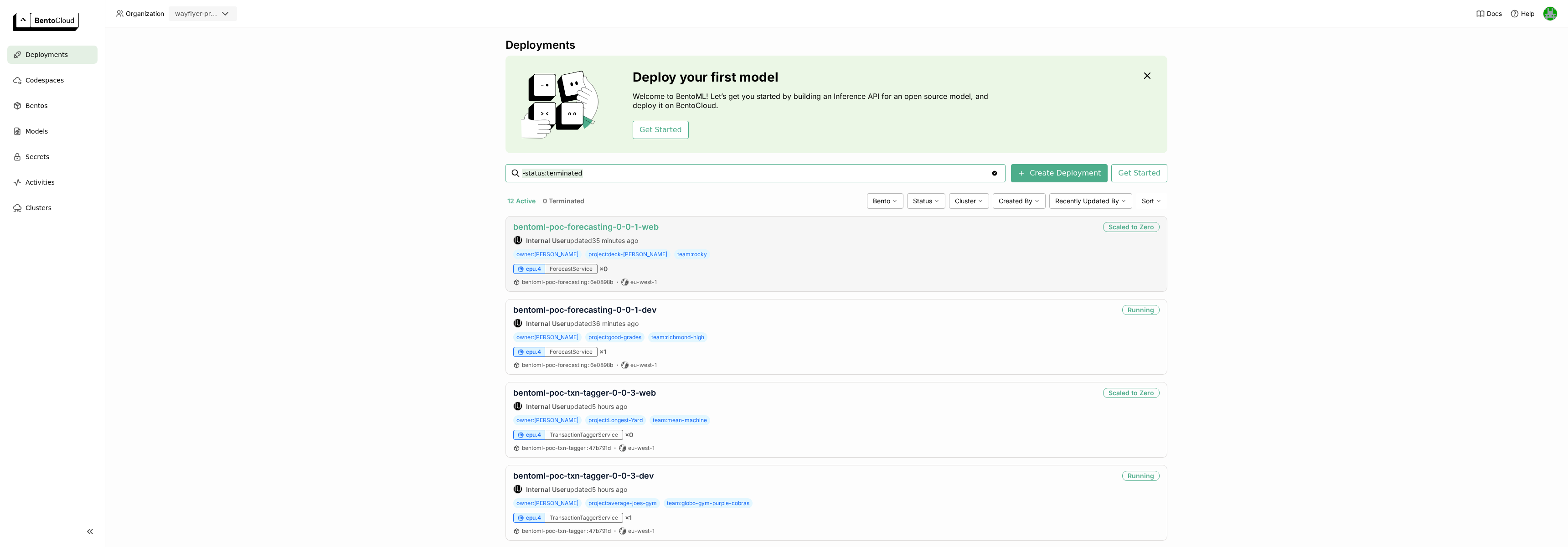
click at [570, 224] on link "bentoml-poc-forecasting-0-0-1-web" at bounding box center [586, 226] width 145 height 9
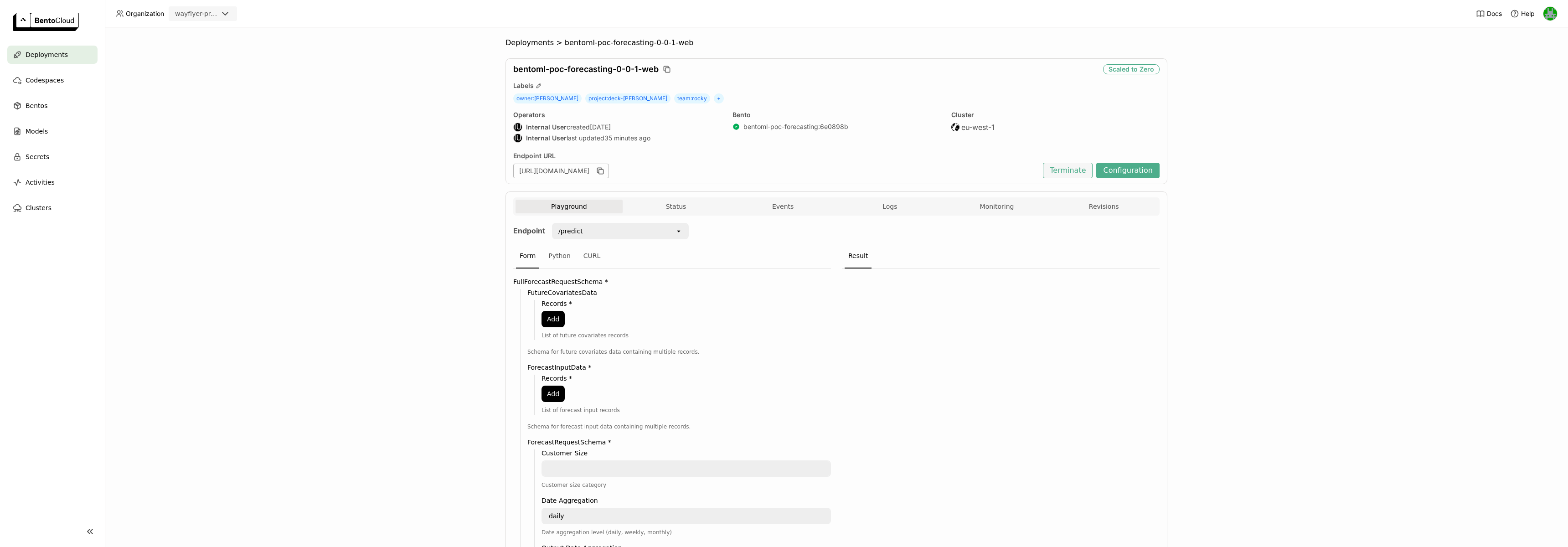
click at [1072, 169] on button "Terminate" at bounding box center [1068, 170] width 50 height 16
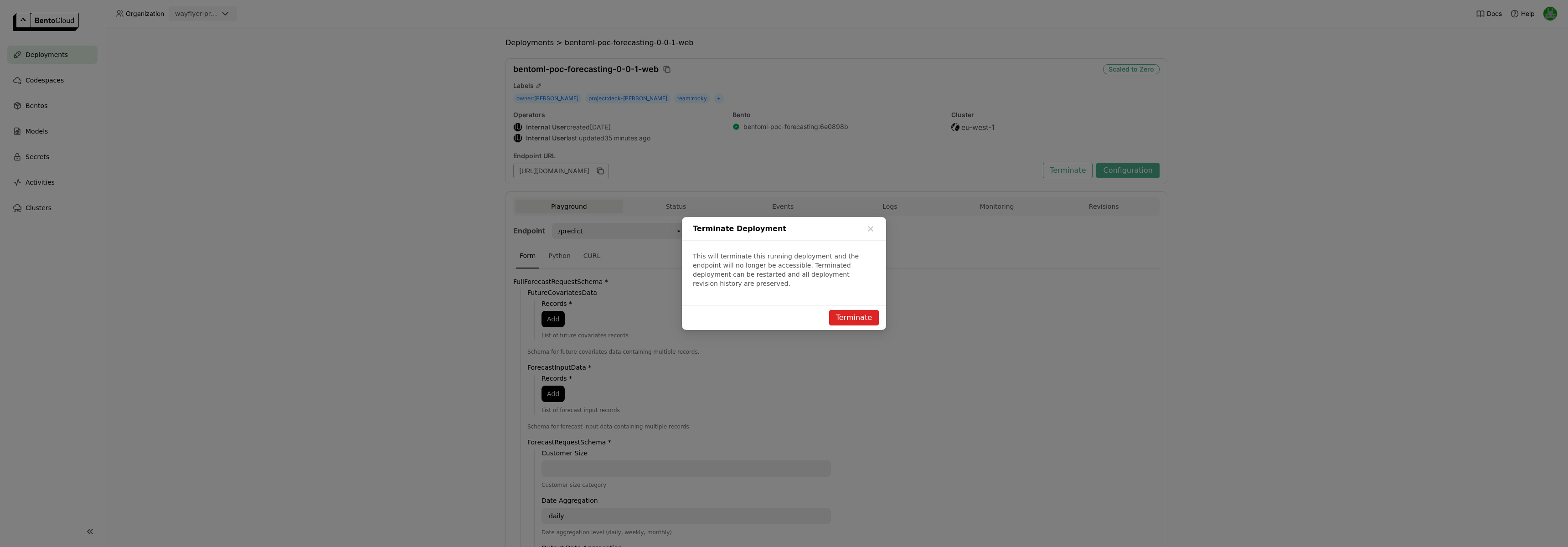
click at [845, 310] on button "Terminate" at bounding box center [854, 318] width 50 height 16
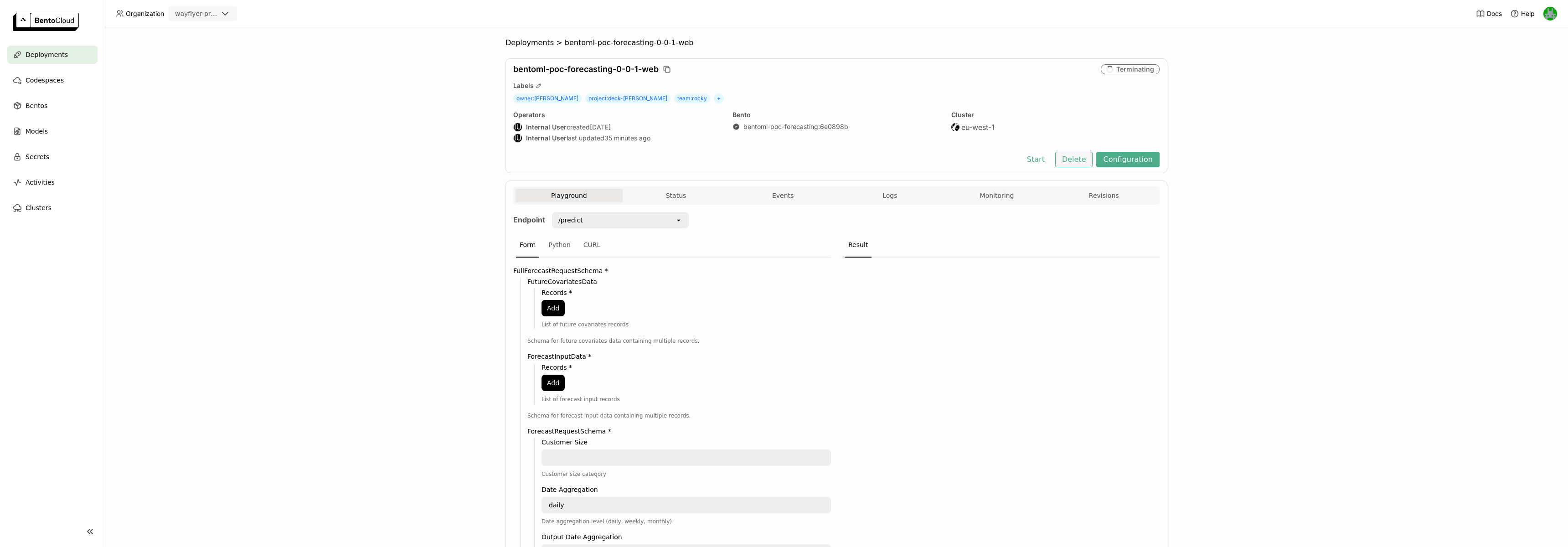
click at [1074, 164] on button "Delete" at bounding box center [1074, 159] width 38 height 16
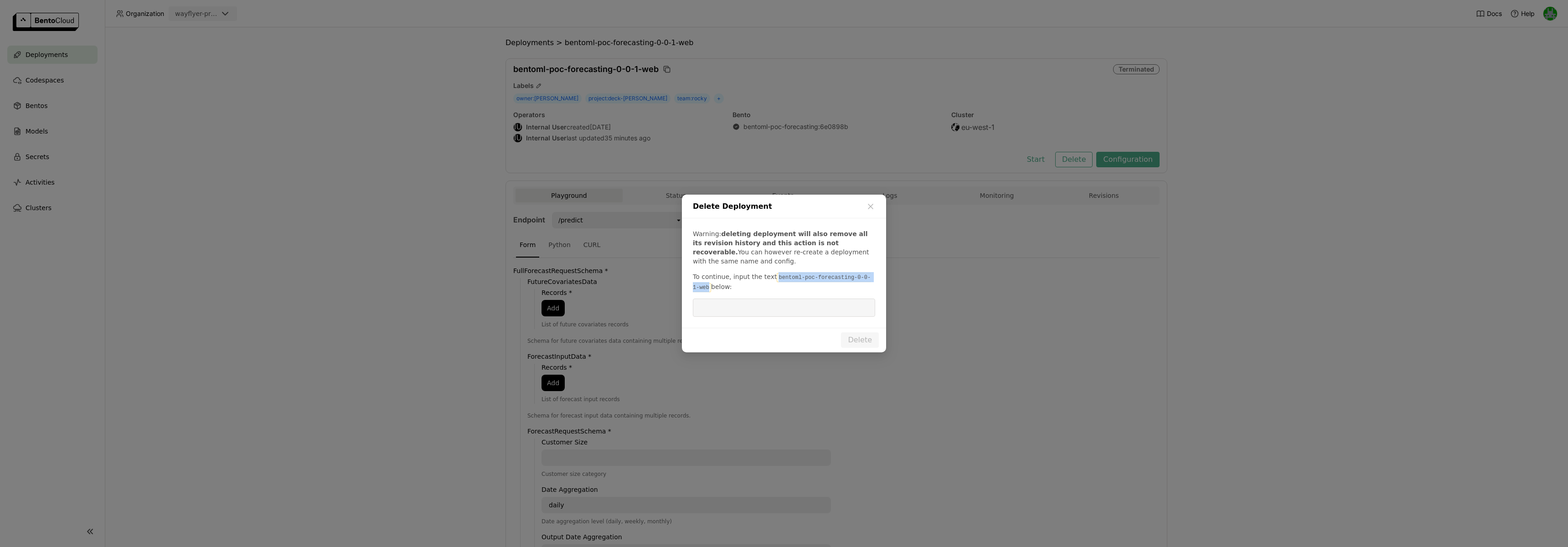
drag, startPoint x: 773, startPoint y: 278, endPoint x: 702, endPoint y: 286, distance: 71.4
click at [702, 286] on code "bentoml-poc-forecasting-0-0-1-web" at bounding box center [781, 282] width 178 height 19
copy code "bentoml-poc-forecasting-0-0-1-web"
click at [751, 310] on input "dialog" at bounding box center [784, 308] width 171 height 17
paste input "bentoml-poc-forecasting-0-0-1-web"
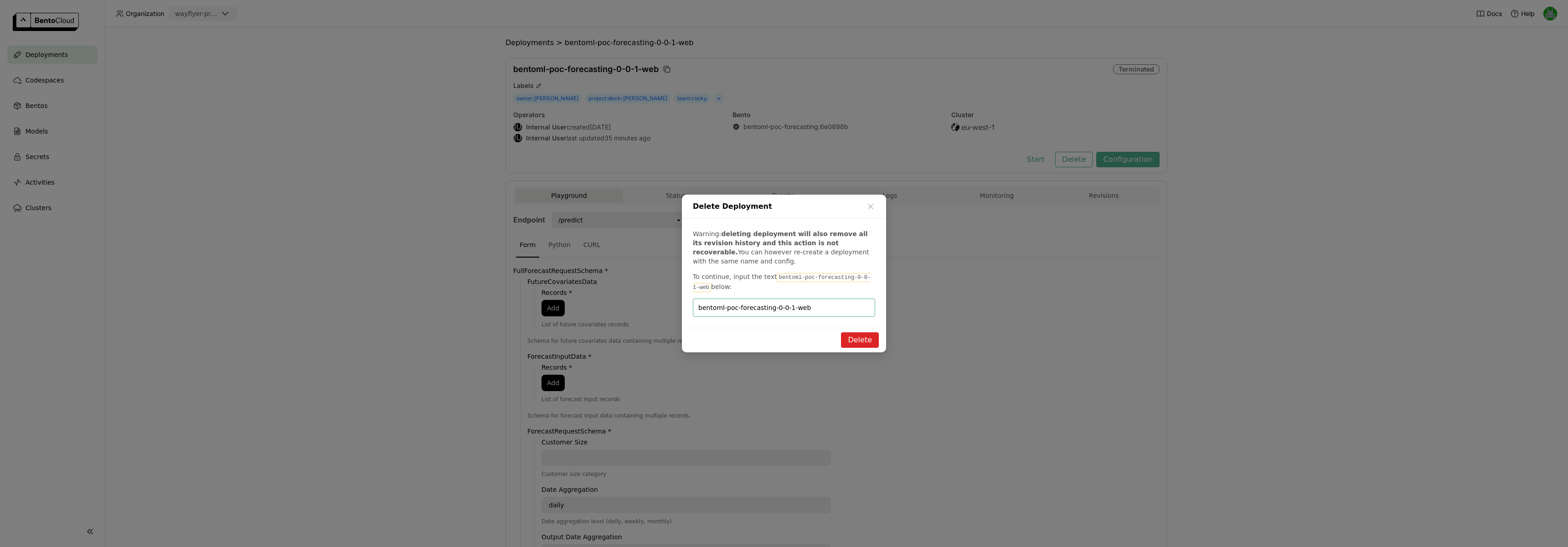
type input "bentoml-poc-forecasting-0-0-1-web"
click at [865, 338] on button "Delete" at bounding box center [860, 340] width 38 height 16
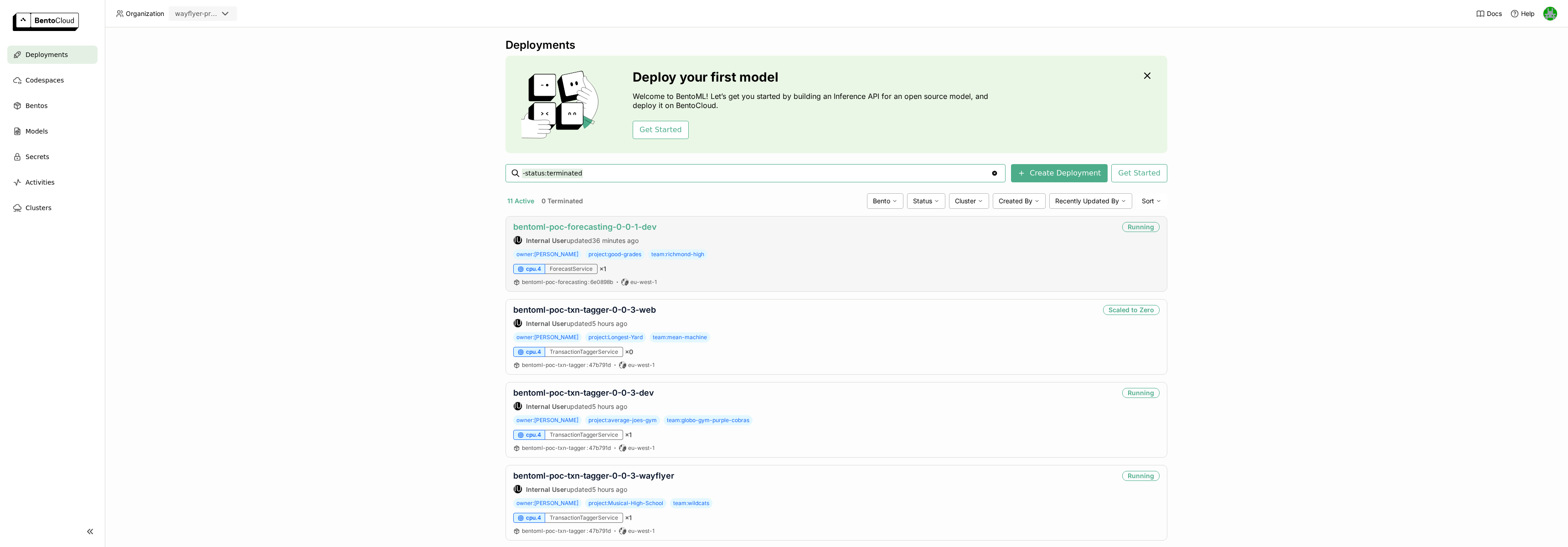
click at [571, 228] on link "bentoml-poc-forecasting-0-0-1-dev" at bounding box center [585, 226] width 144 height 9
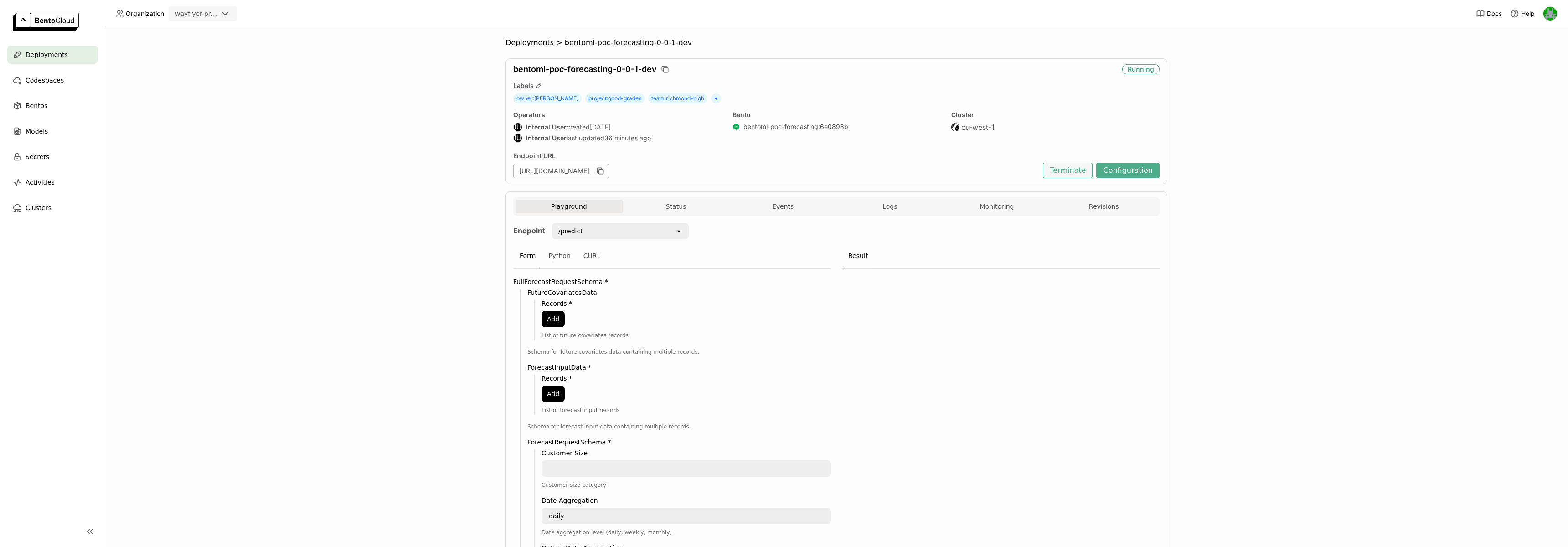
click at [1080, 171] on button "Terminate" at bounding box center [1068, 170] width 50 height 16
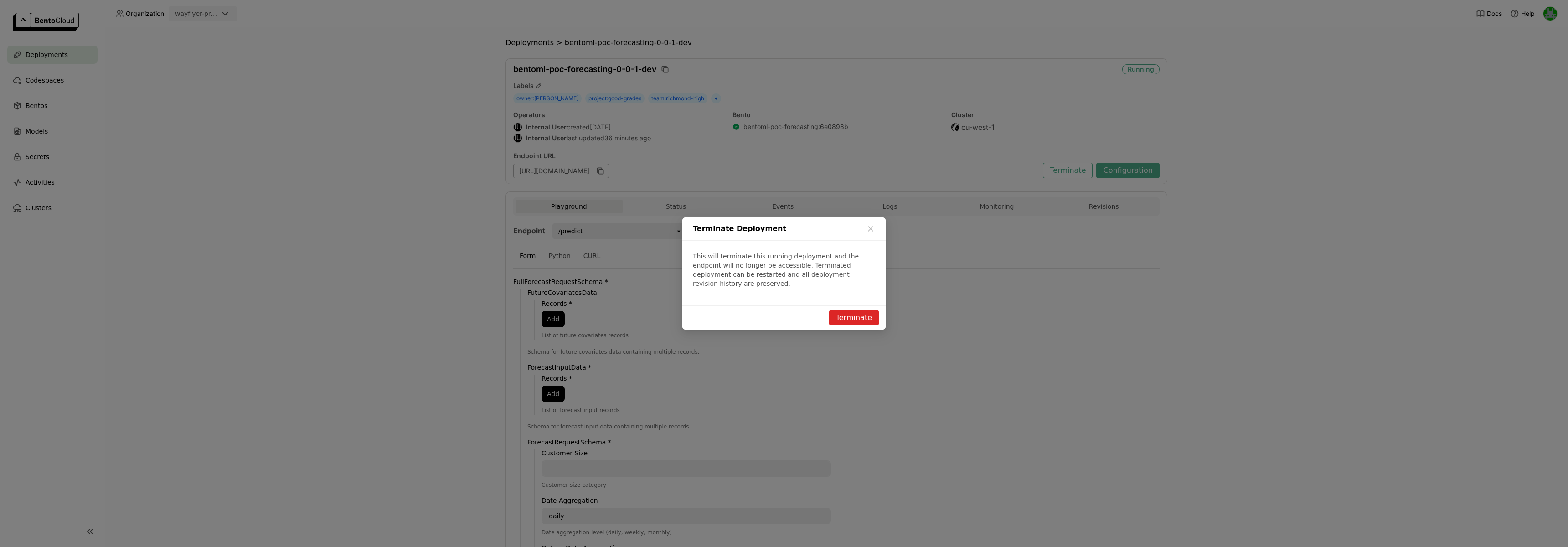
click at [842, 317] on button "Terminate" at bounding box center [854, 318] width 50 height 16
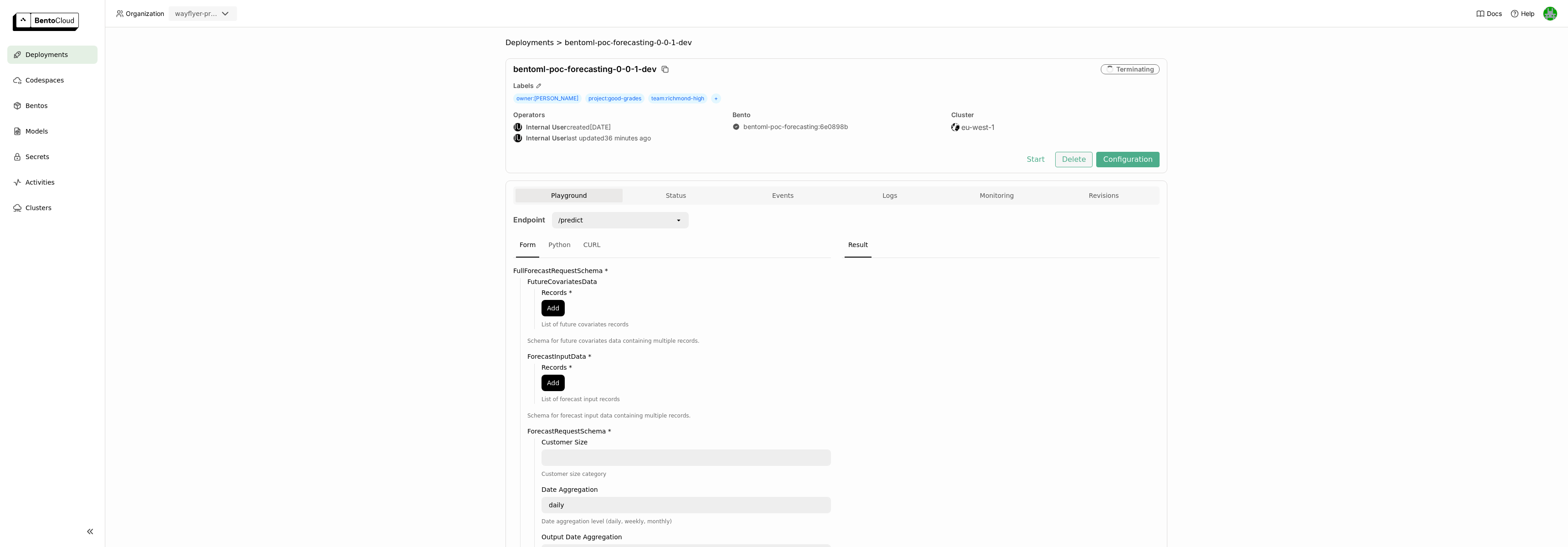
click at [1074, 163] on button "Delete" at bounding box center [1074, 159] width 38 height 16
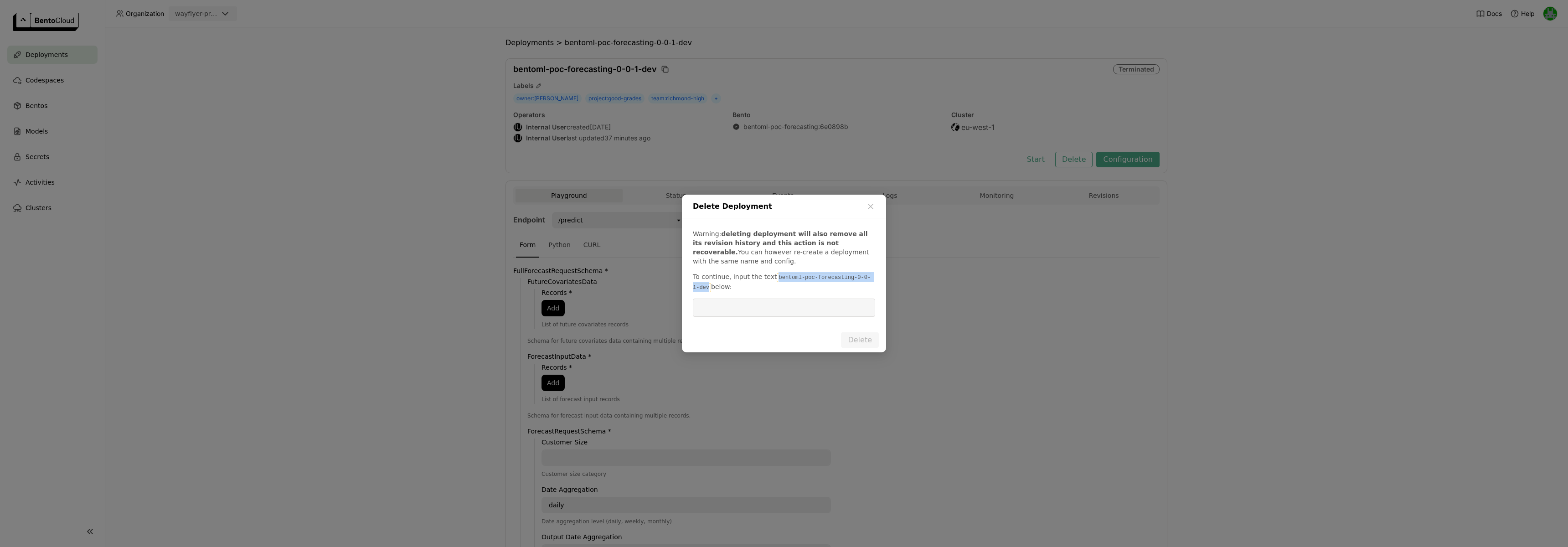
drag, startPoint x: 772, startPoint y: 277, endPoint x: 702, endPoint y: 288, distance: 70.9
click at [703, 288] on code "bentoml-poc-forecasting-0-0-1-dev" at bounding box center [781, 282] width 178 height 19
copy code "bentoml-poc-forecasting-0-0-1-dev"
click at [741, 307] on input "dialog" at bounding box center [784, 308] width 171 height 17
paste input "bentoml-poc-forecasting-0-0-1-dev"
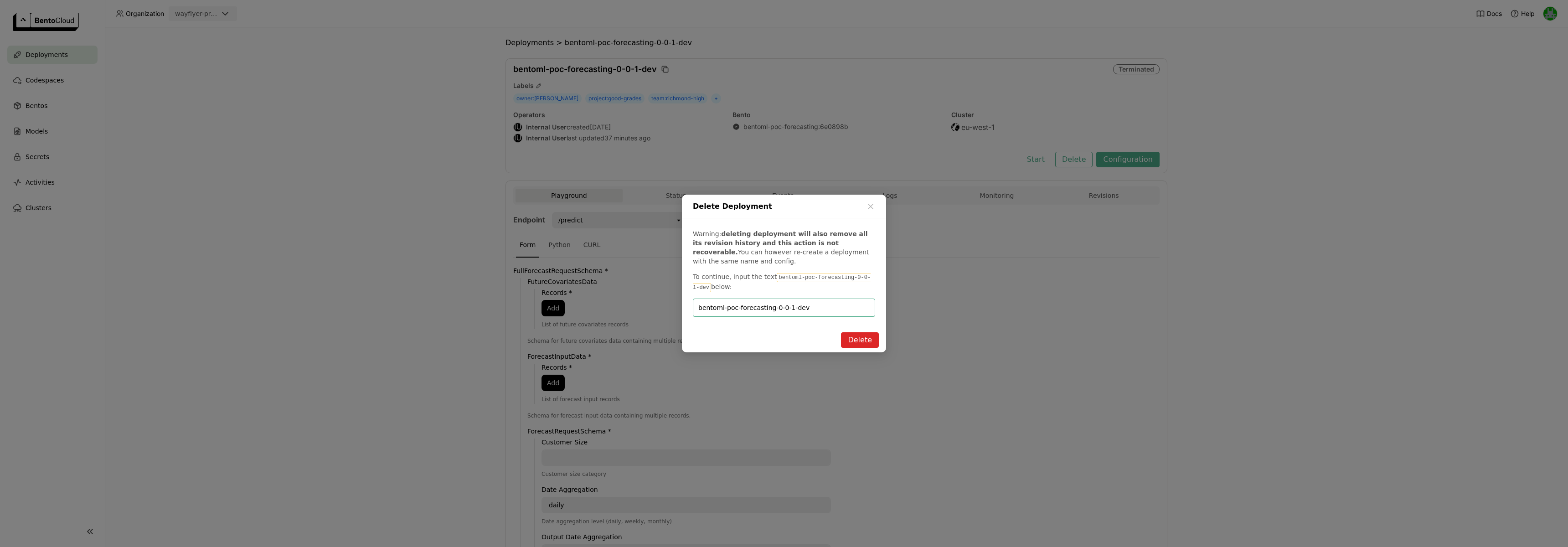
type input "bentoml-poc-forecasting-0-0-1-dev"
click at [855, 339] on button "Delete" at bounding box center [860, 340] width 38 height 16
